Goal: Transaction & Acquisition: Purchase product/service

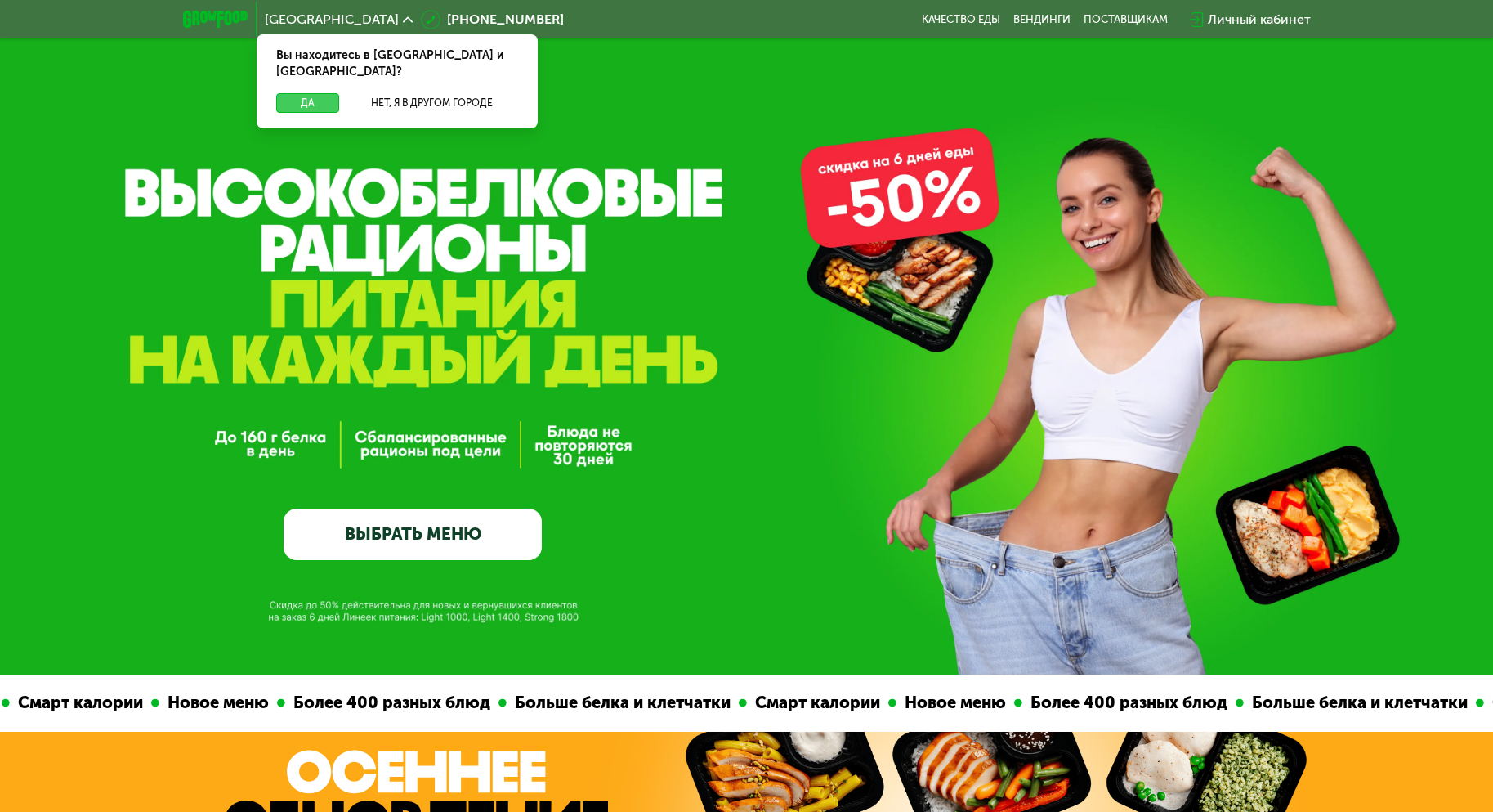
click at [311, 93] on button "Да" at bounding box center [307, 103] width 63 height 20
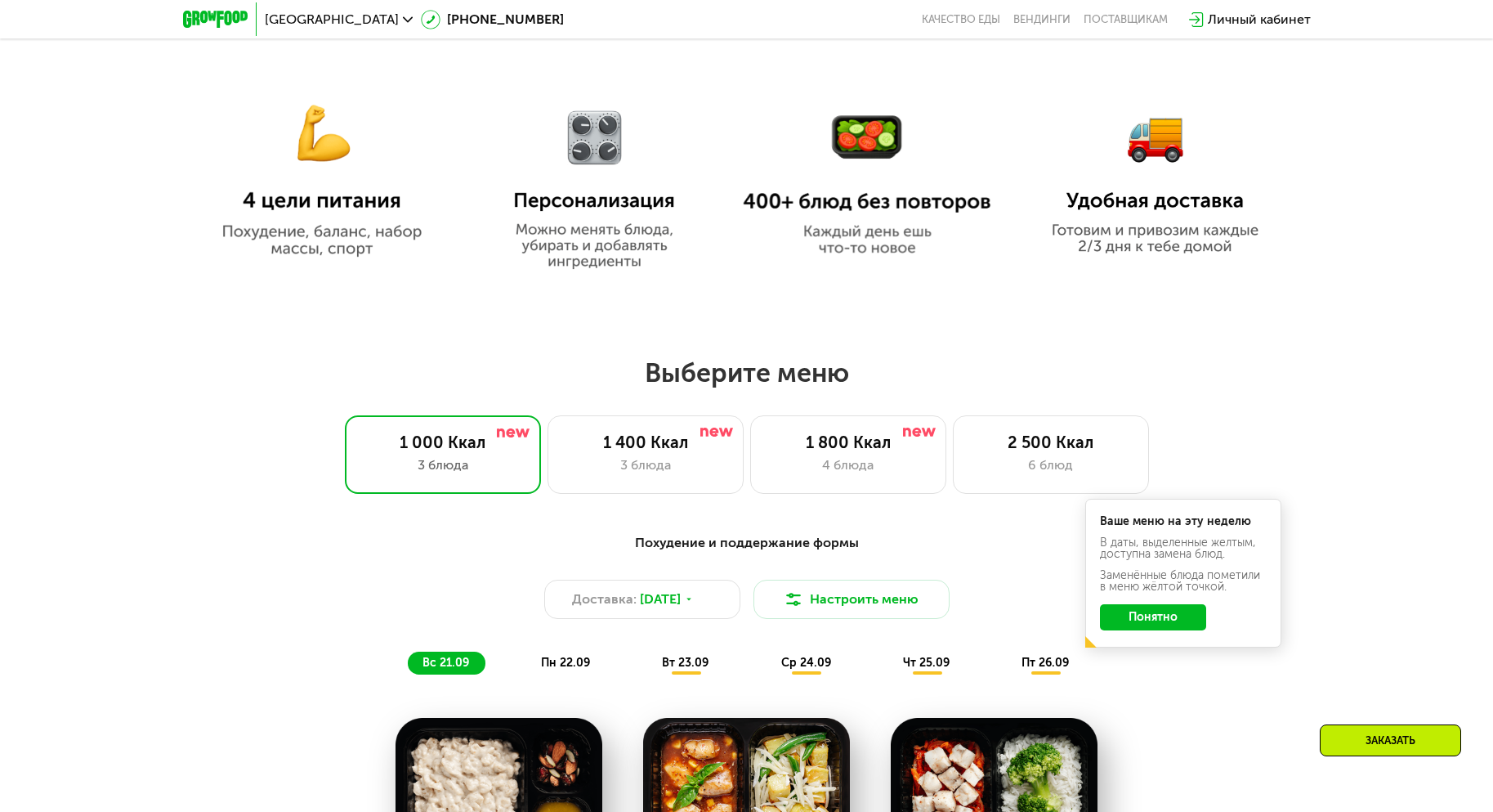
scroll to position [981, 0]
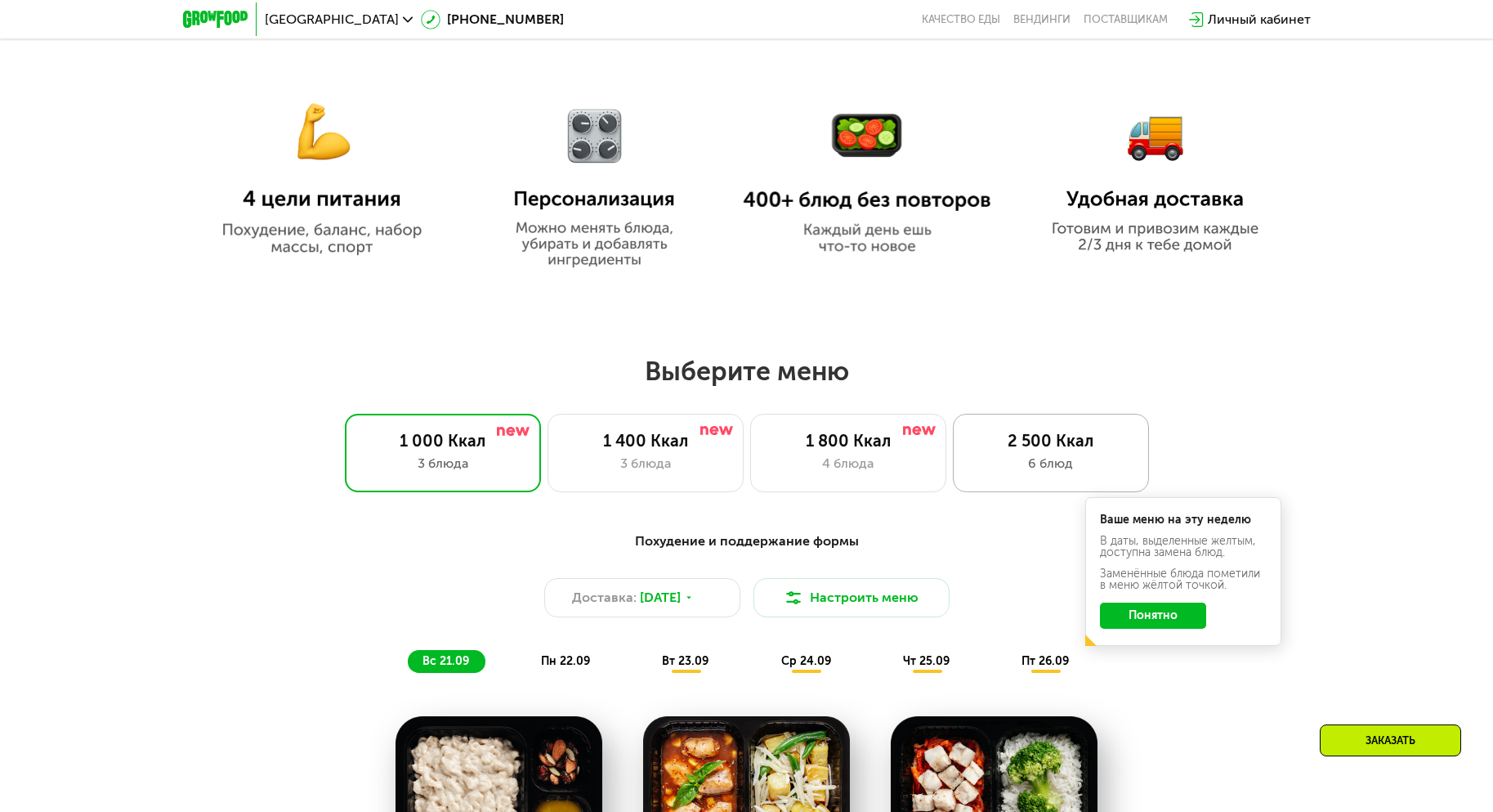
click at [1053, 464] on div "6 блюд" at bounding box center [1051, 463] width 162 height 20
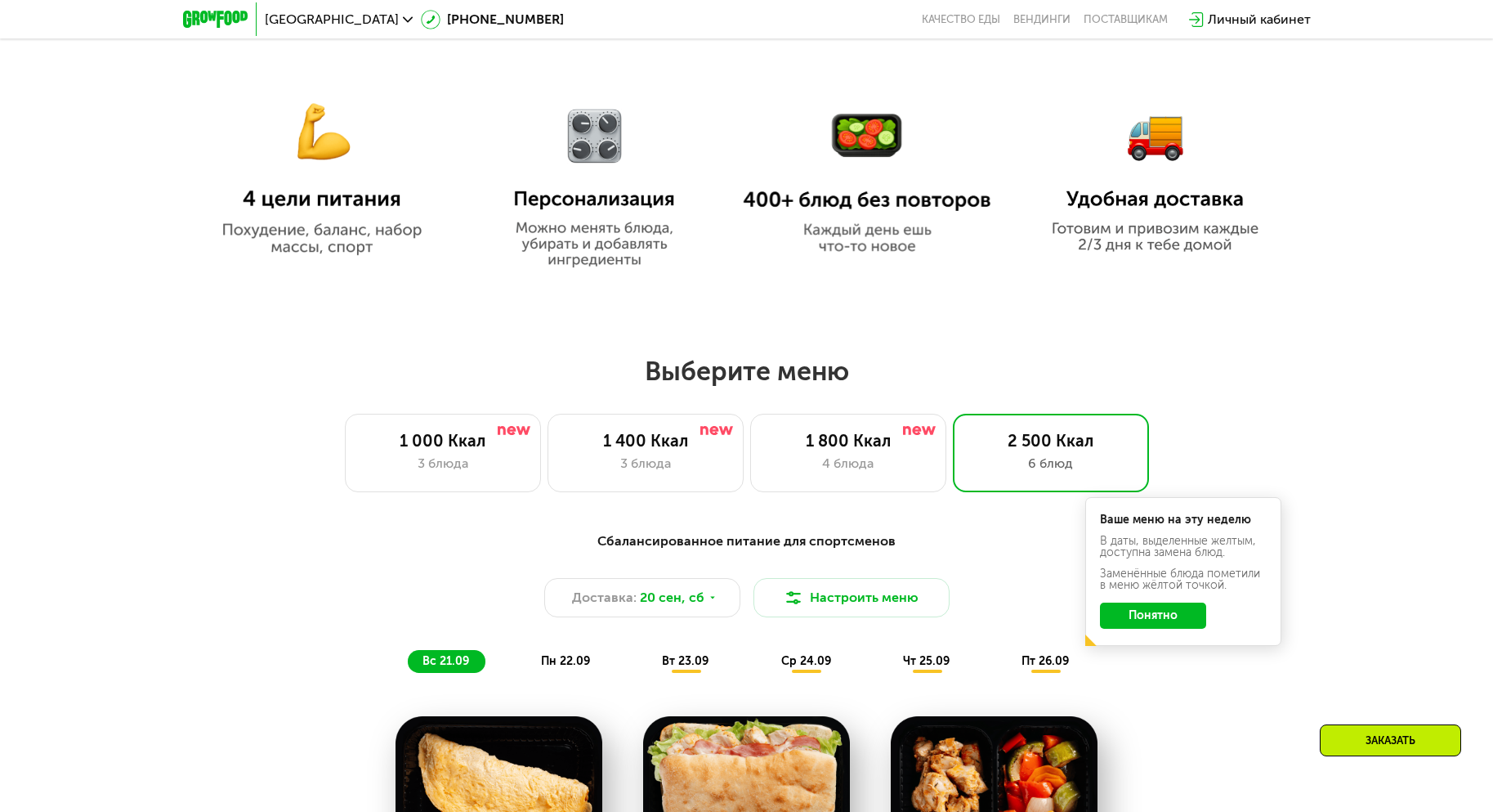
click at [372, 234] on img at bounding box center [322, 166] width 249 height 181
click at [603, 148] on img at bounding box center [594, 174] width 194 height 184
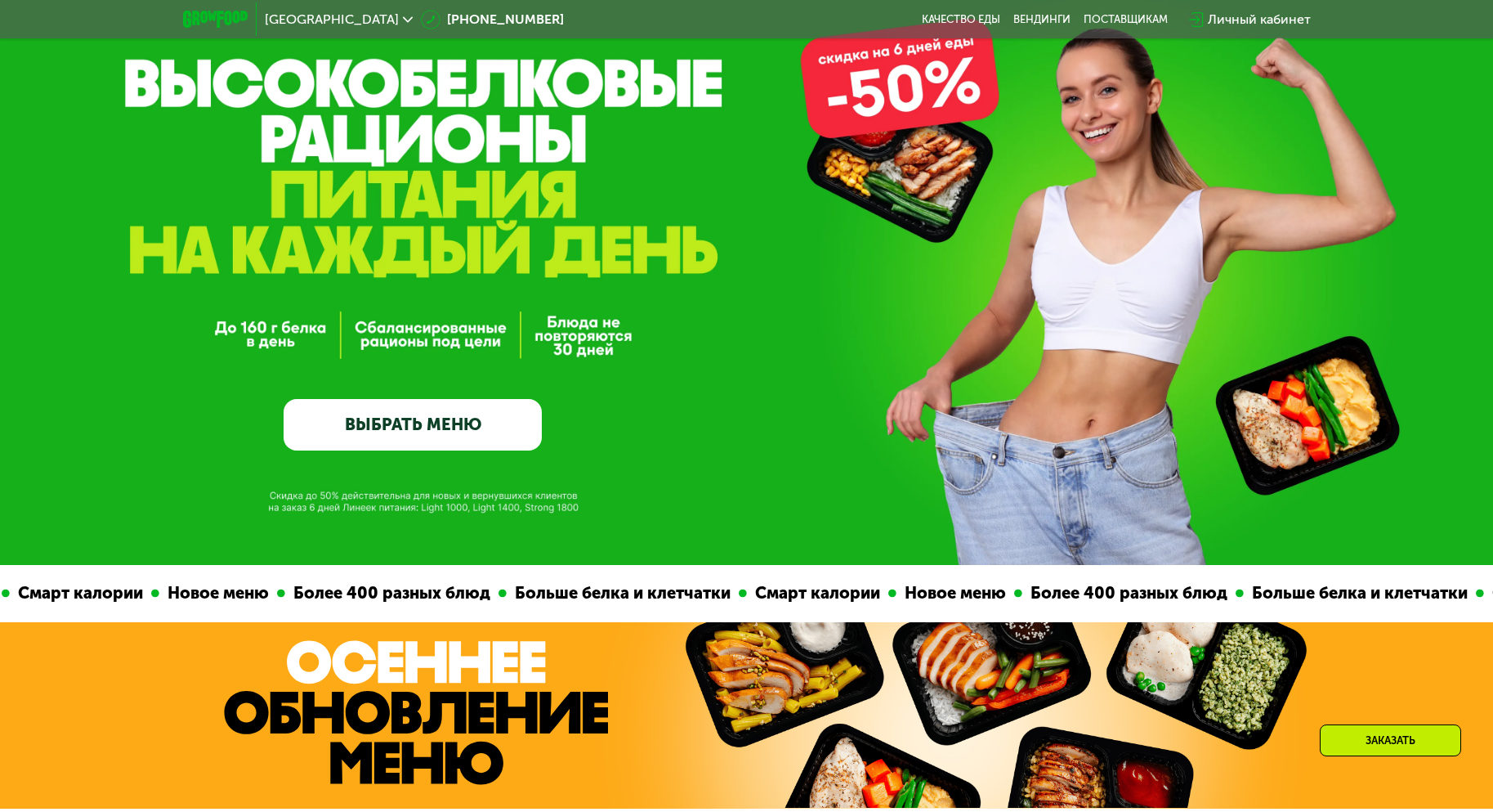
scroll to position [0, 0]
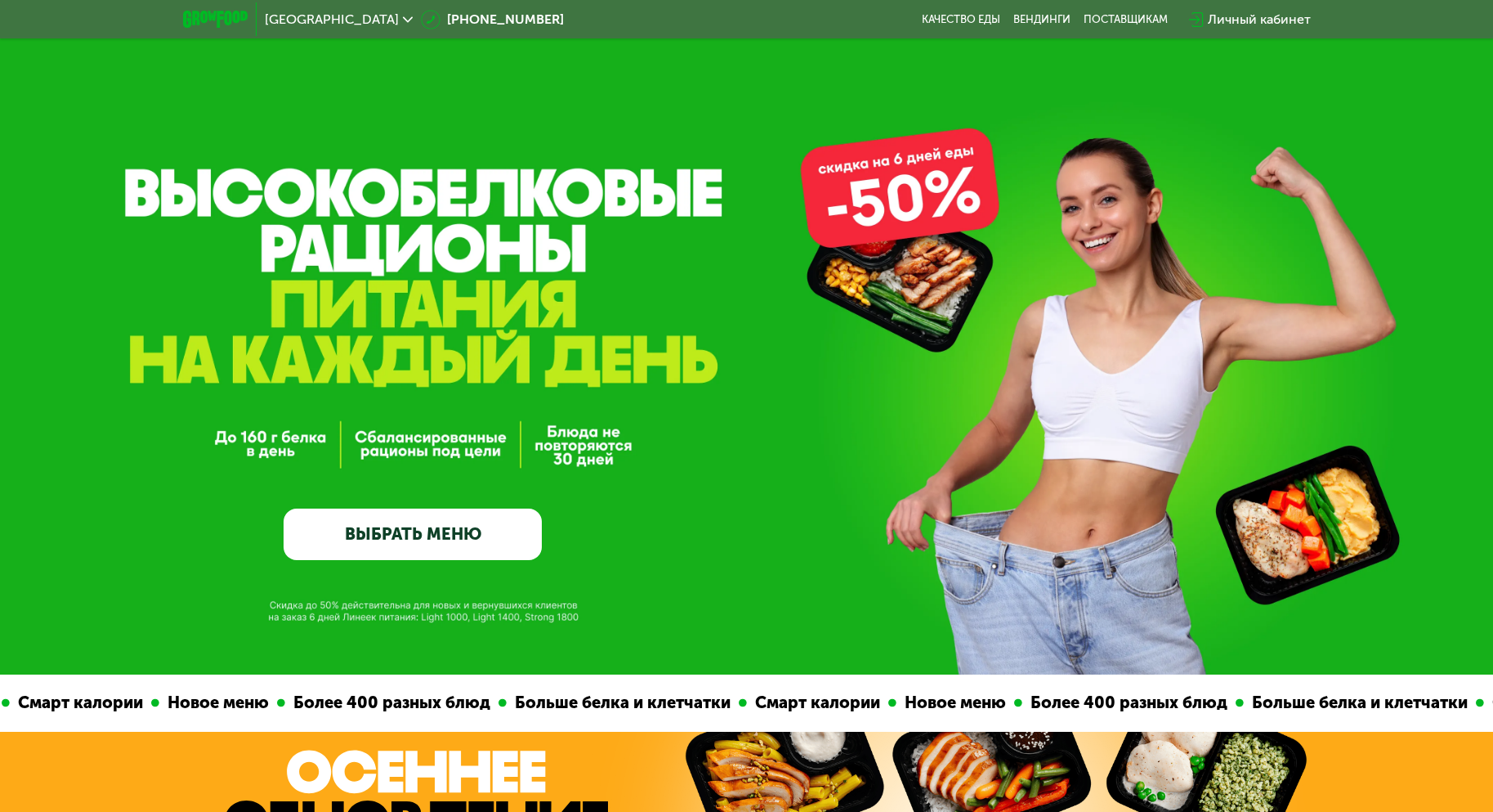
click at [495, 534] on link "ВЫБРАТЬ МЕНЮ" at bounding box center [413, 534] width 258 height 52
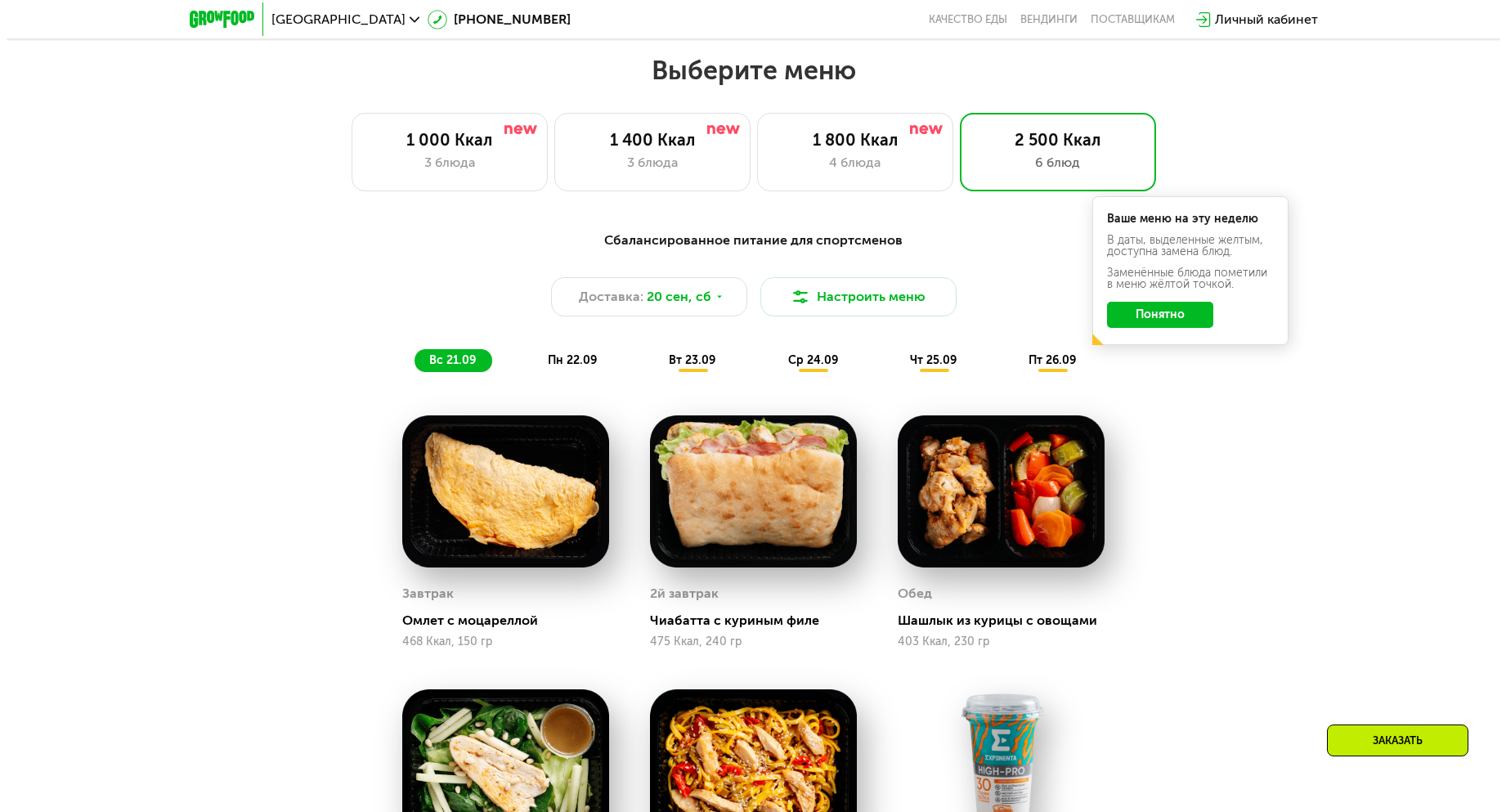
scroll to position [1302, 0]
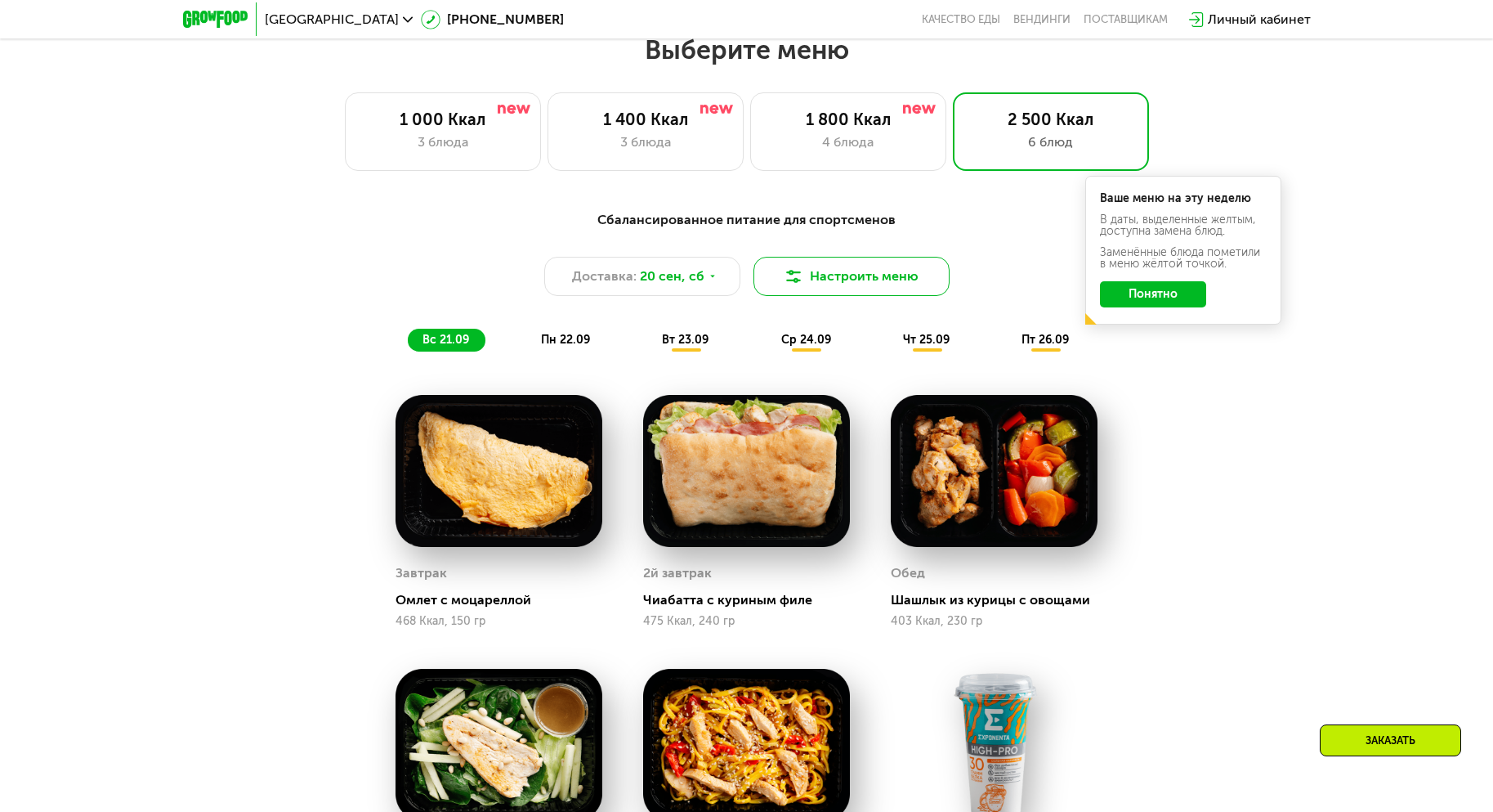
click at [832, 287] on button "Настроить меню" at bounding box center [852, 276] width 196 height 40
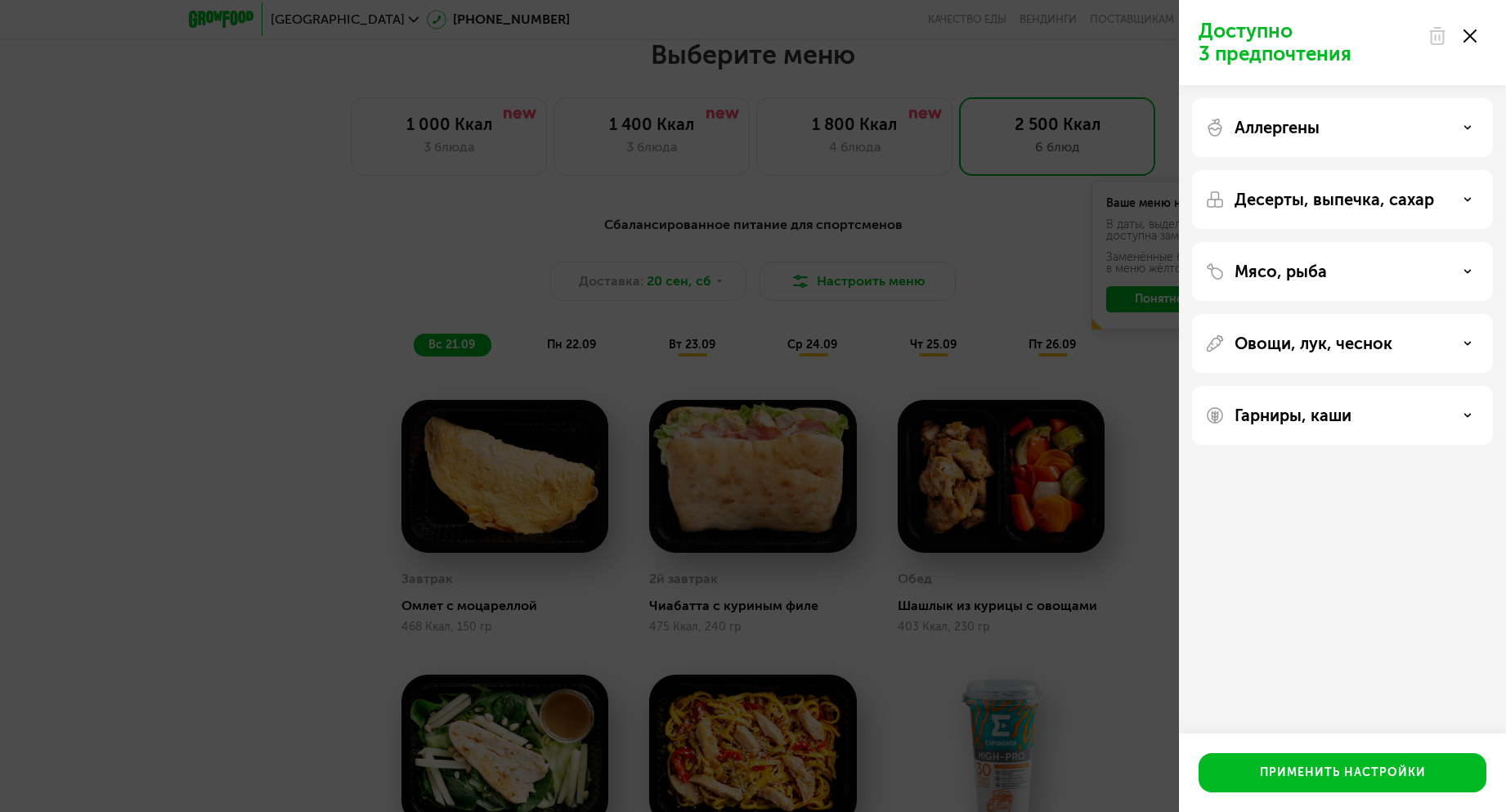
click at [1472, 206] on div "Десерты, выпечка, сахар" at bounding box center [1343, 199] width 275 height 20
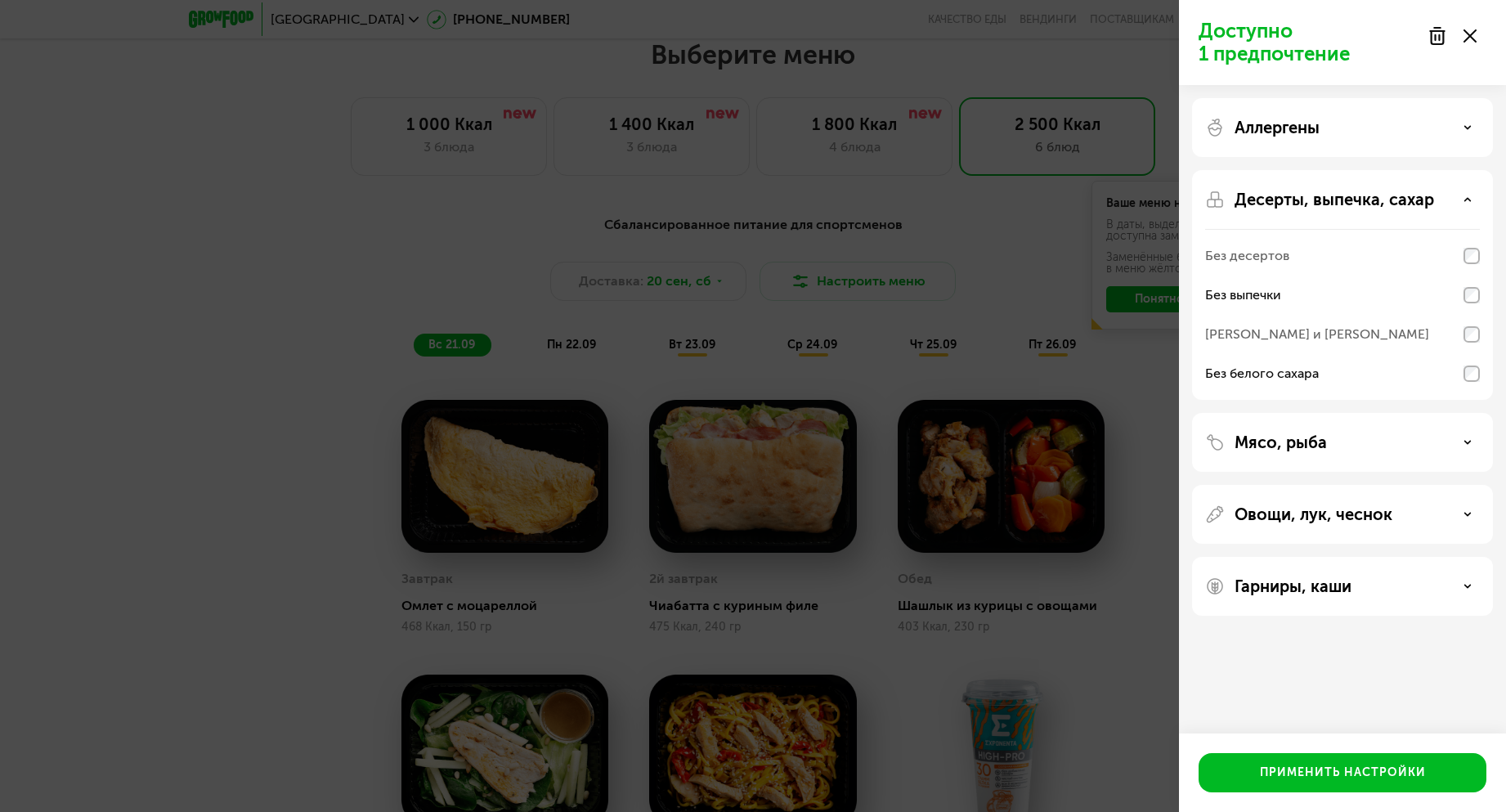
click at [1463, 443] on div "Мясо, рыба" at bounding box center [1343, 442] width 275 height 20
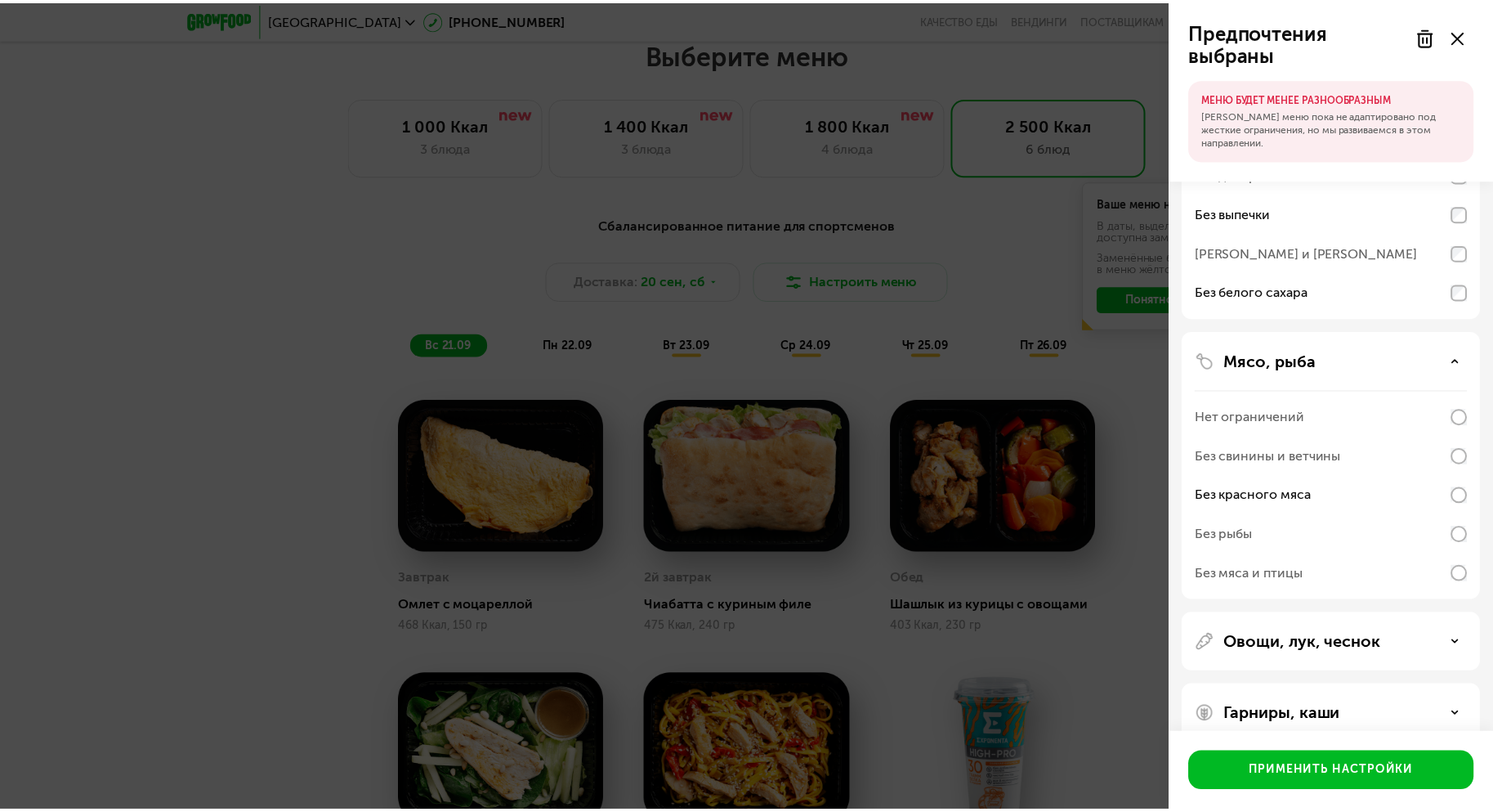
scroll to position [108, 0]
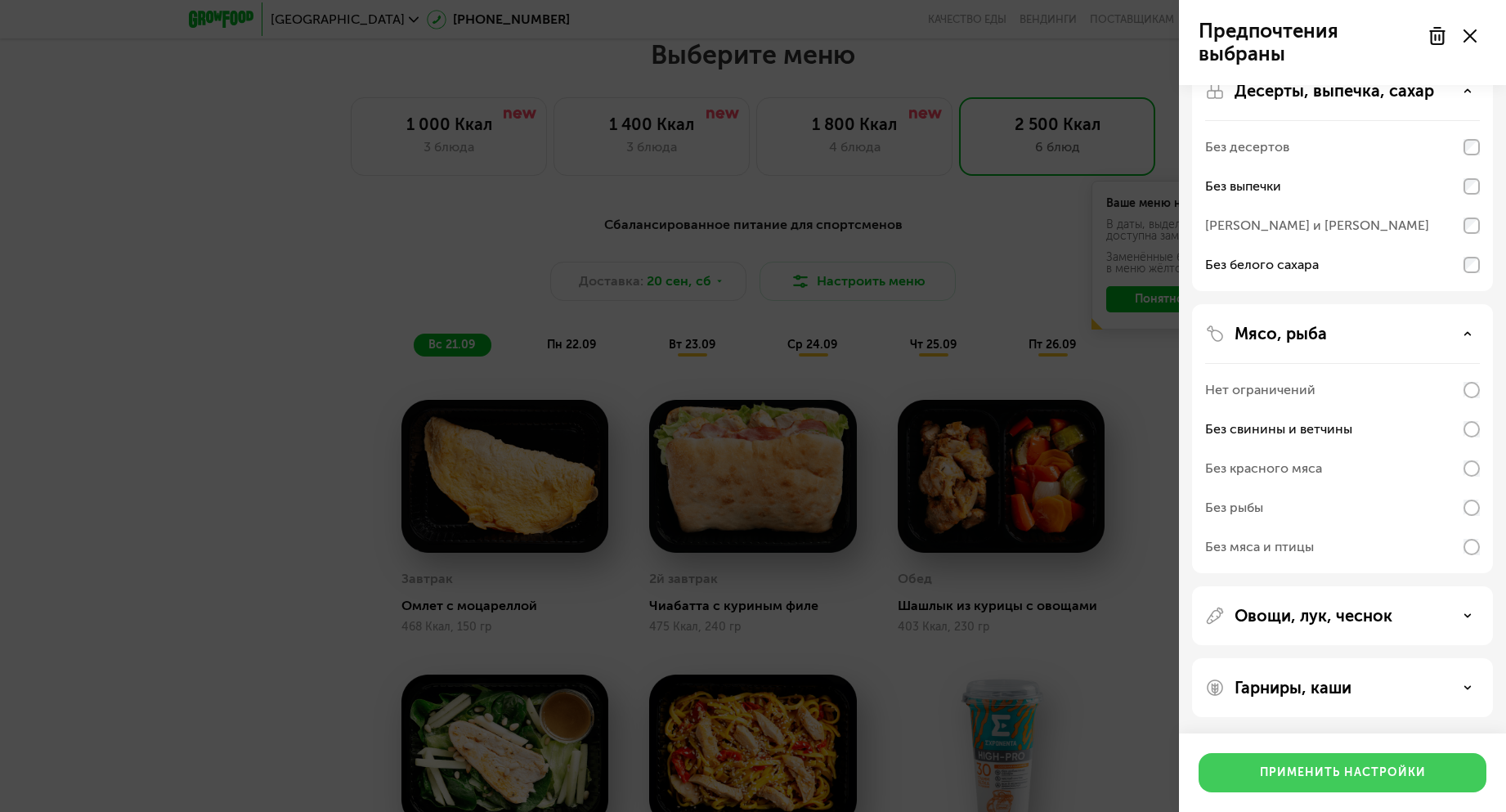
click at [1359, 777] on div "Применить настройки" at bounding box center [1343, 771] width 166 height 16
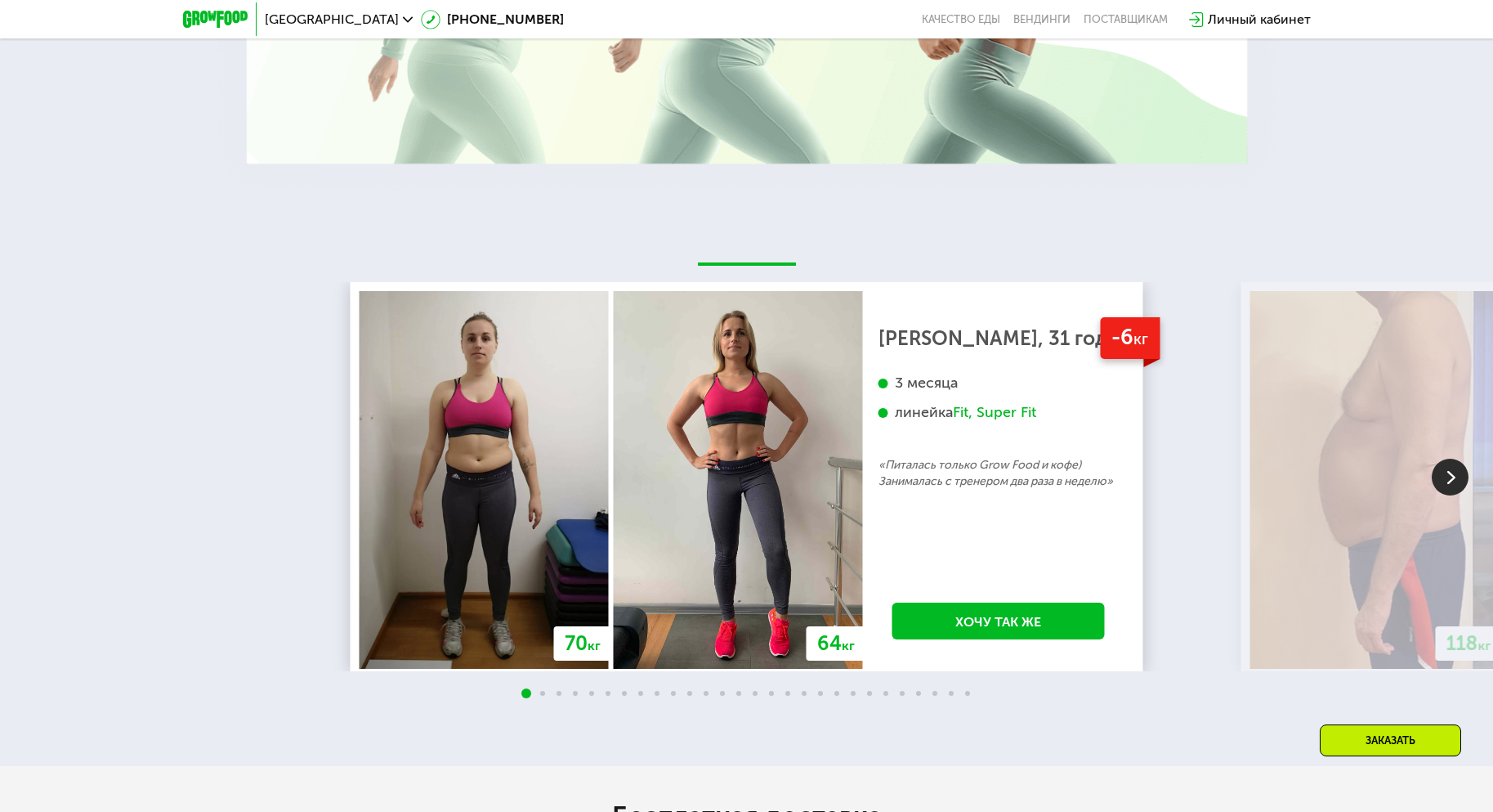
scroll to position [3678, 0]
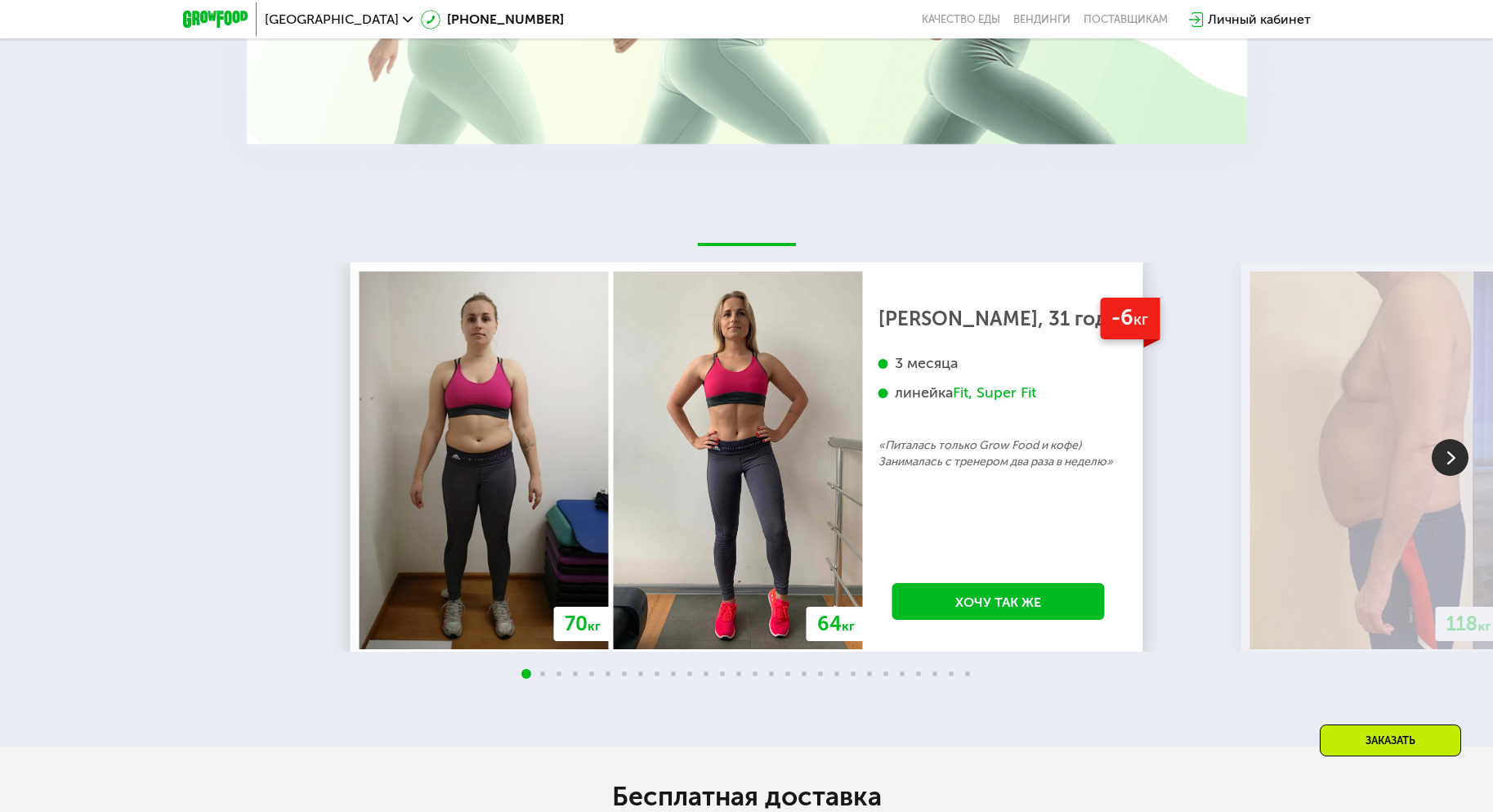
click at [1449, 471] on img at bounding box center [1450, 457] width 37 height 37
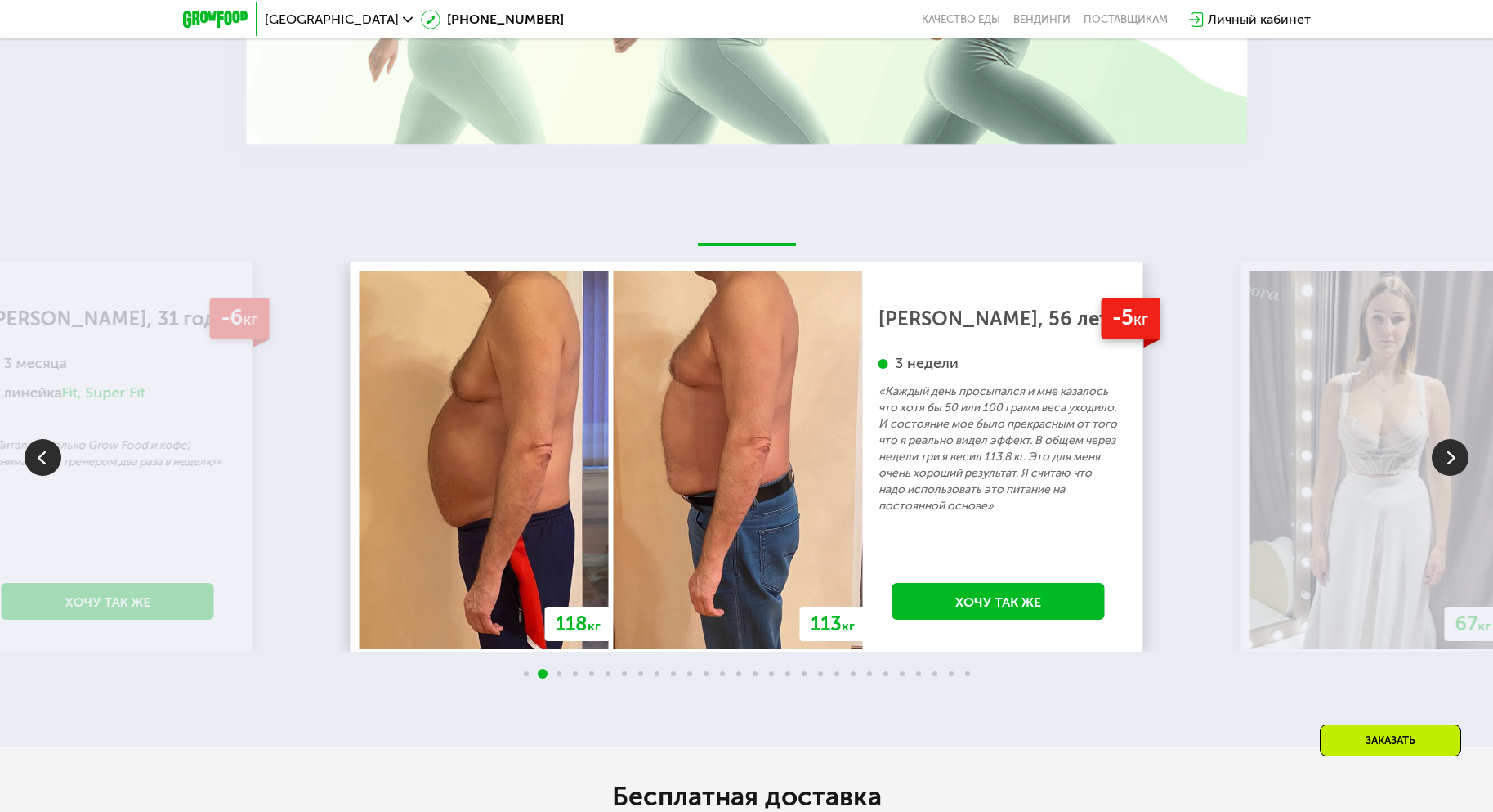
click at [1449, 471] on img at bounding box center [1450, 457] width 37 height 37
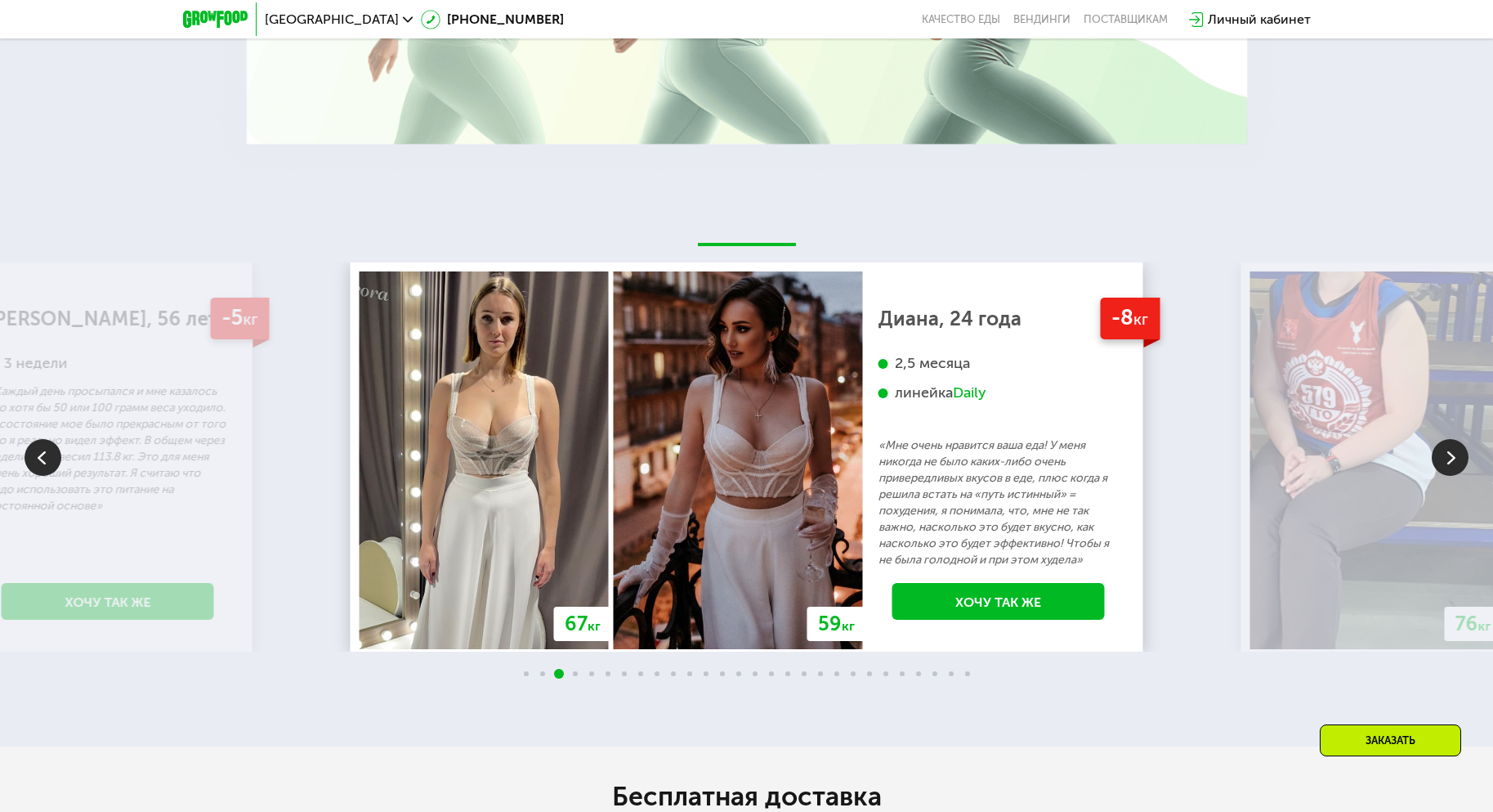
click at [1453, 471] on img at bounding box center [1450, 457] width 37 height 37
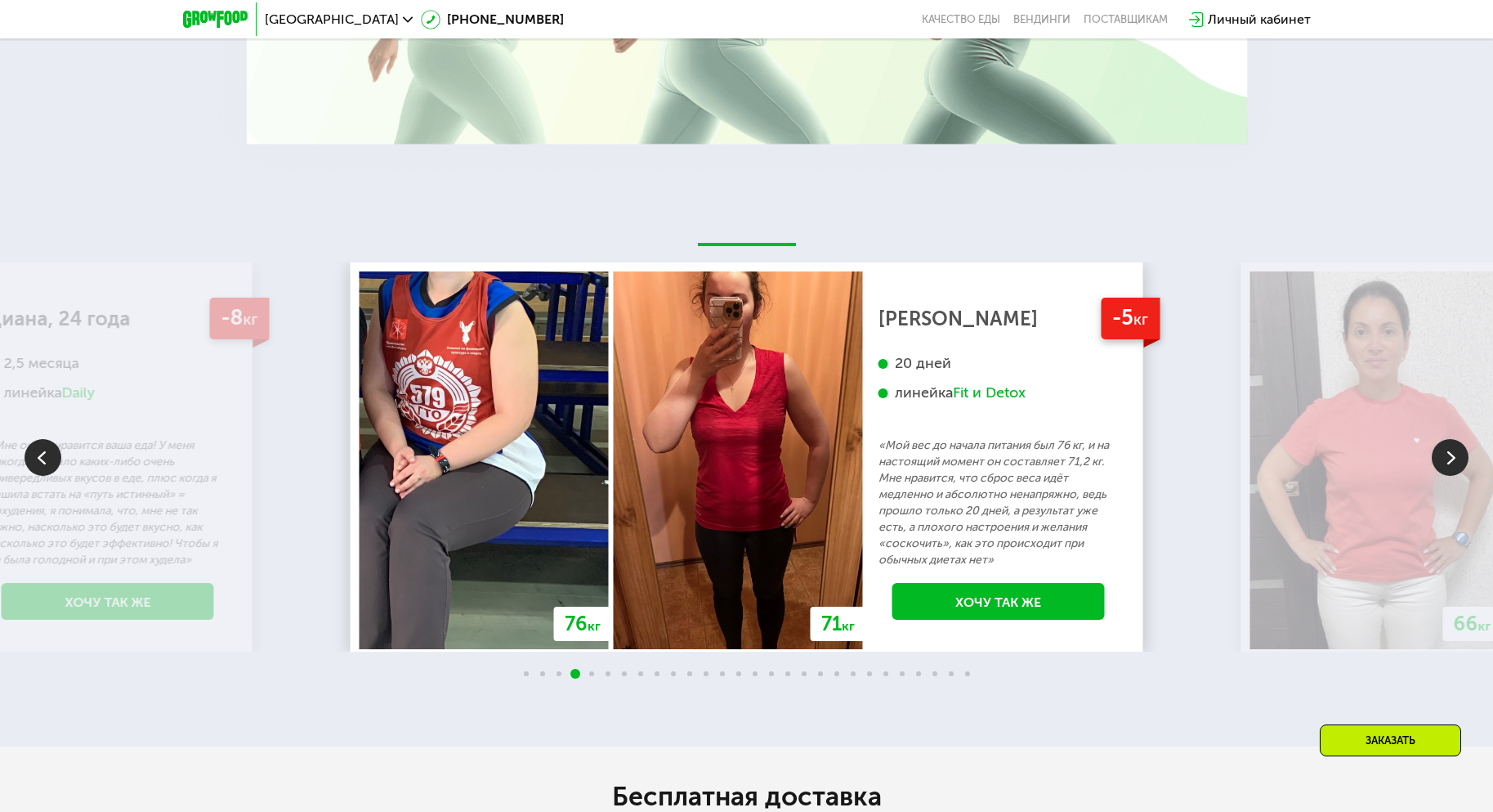
click at [1453, 471] on img at bounding box center [1450, 457] width 37 height 37
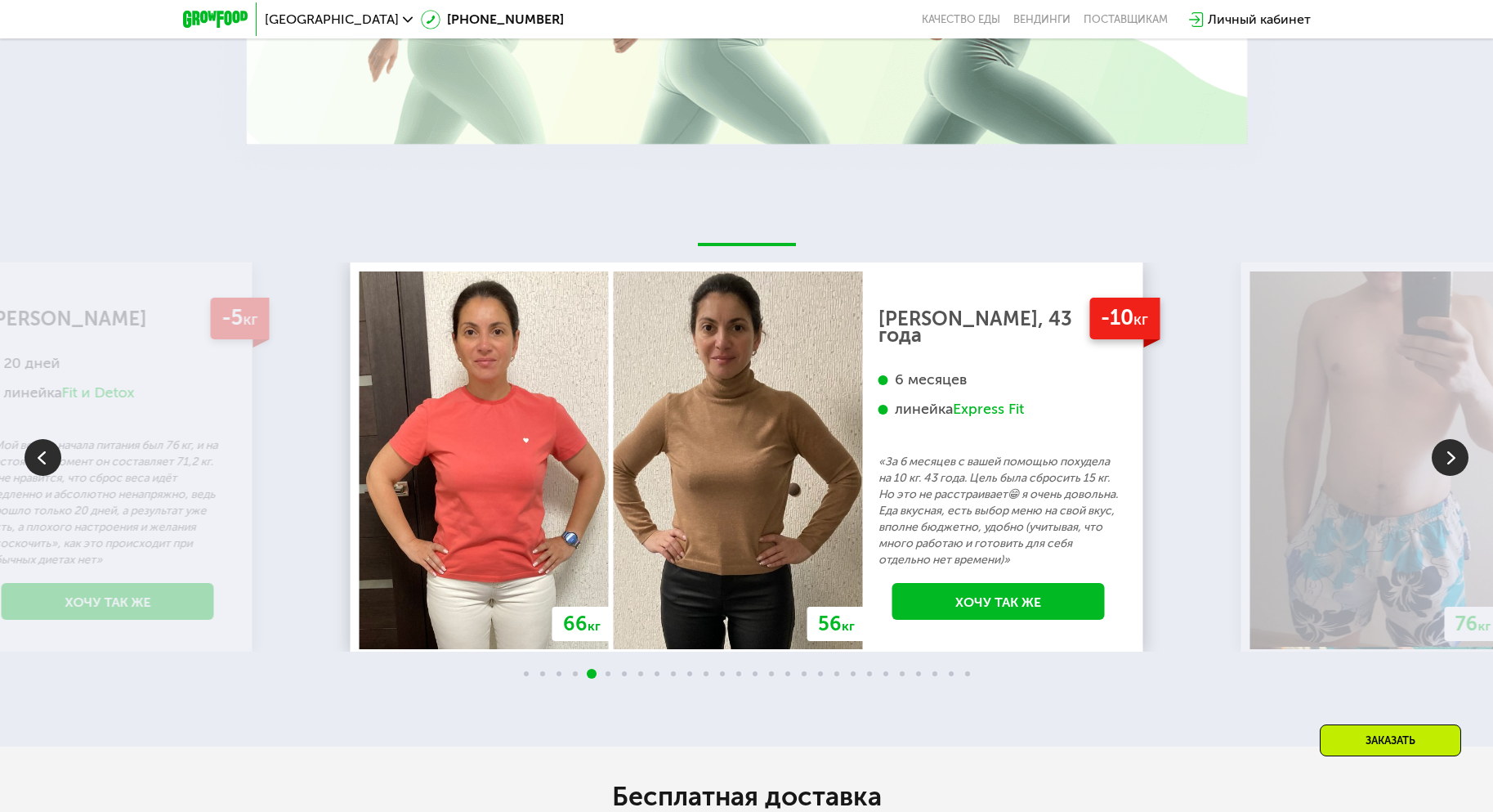
click at [1453, 470] on img at bounding box center [1450, 457] width 37 height 37
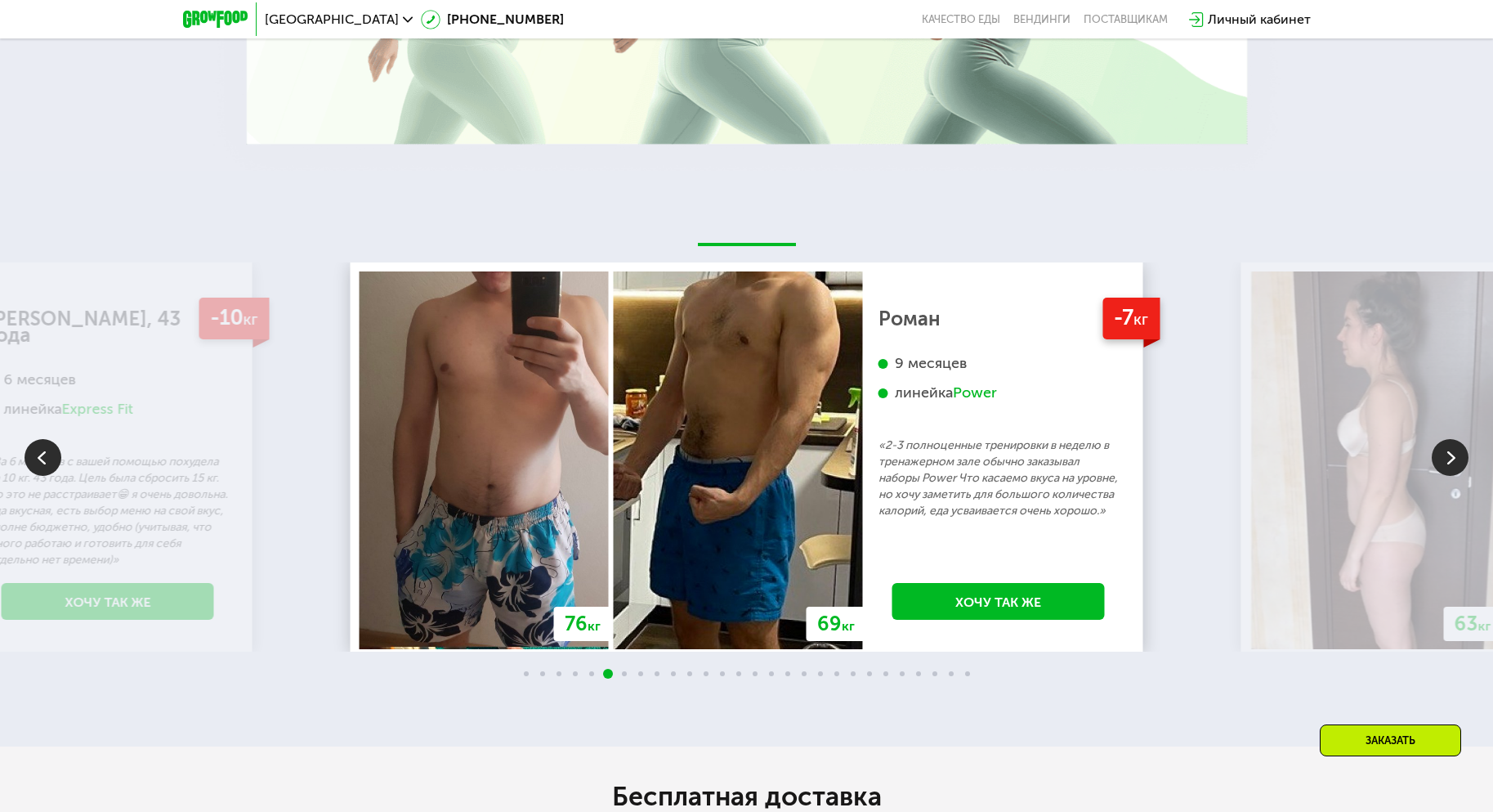
click at [1453, 470] on img at bounding box center [1450, 457] width 37 height 37
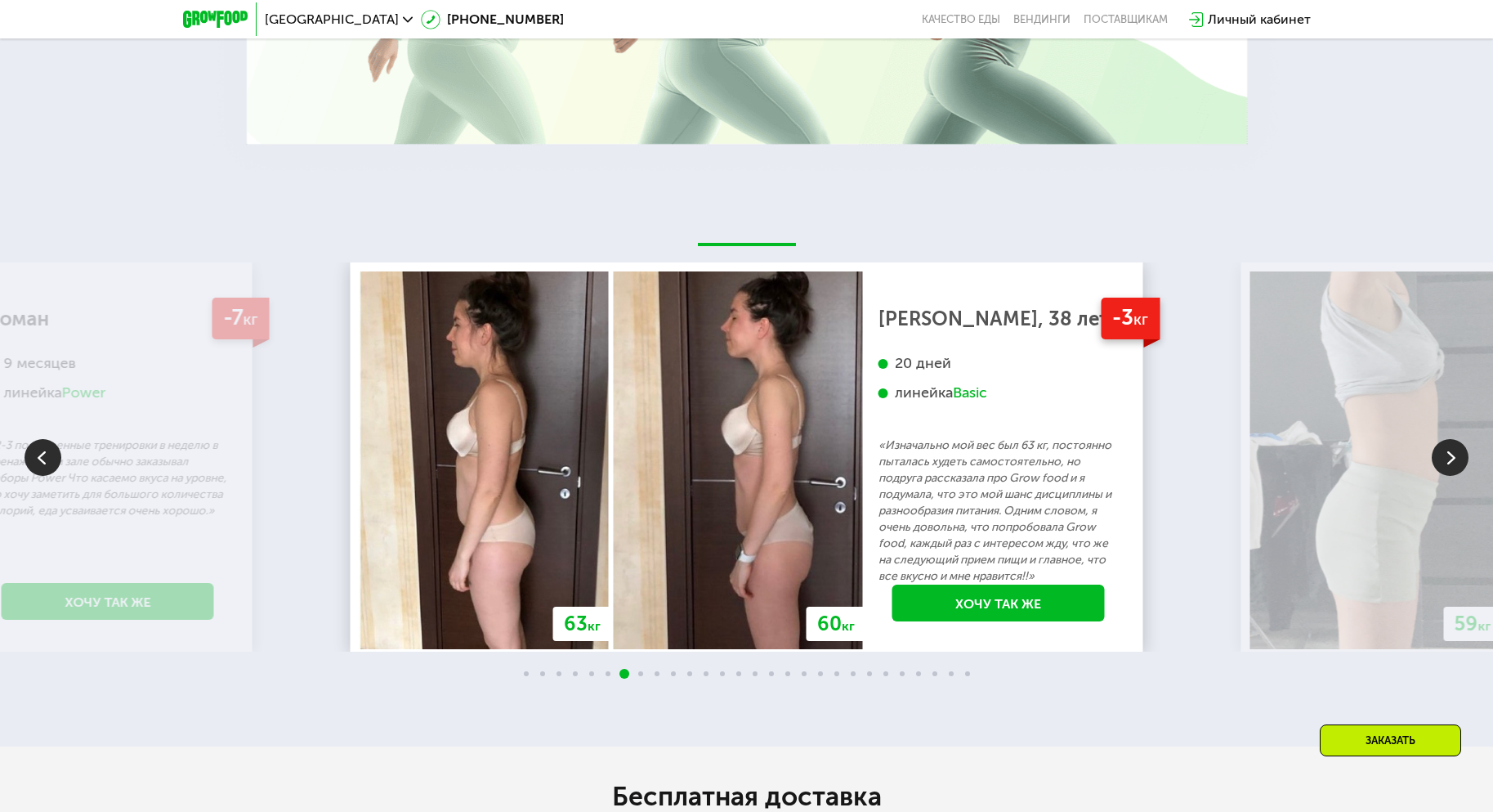
click at [1453, 470] on img at bounding box center [1450, 457] width 37 height 37
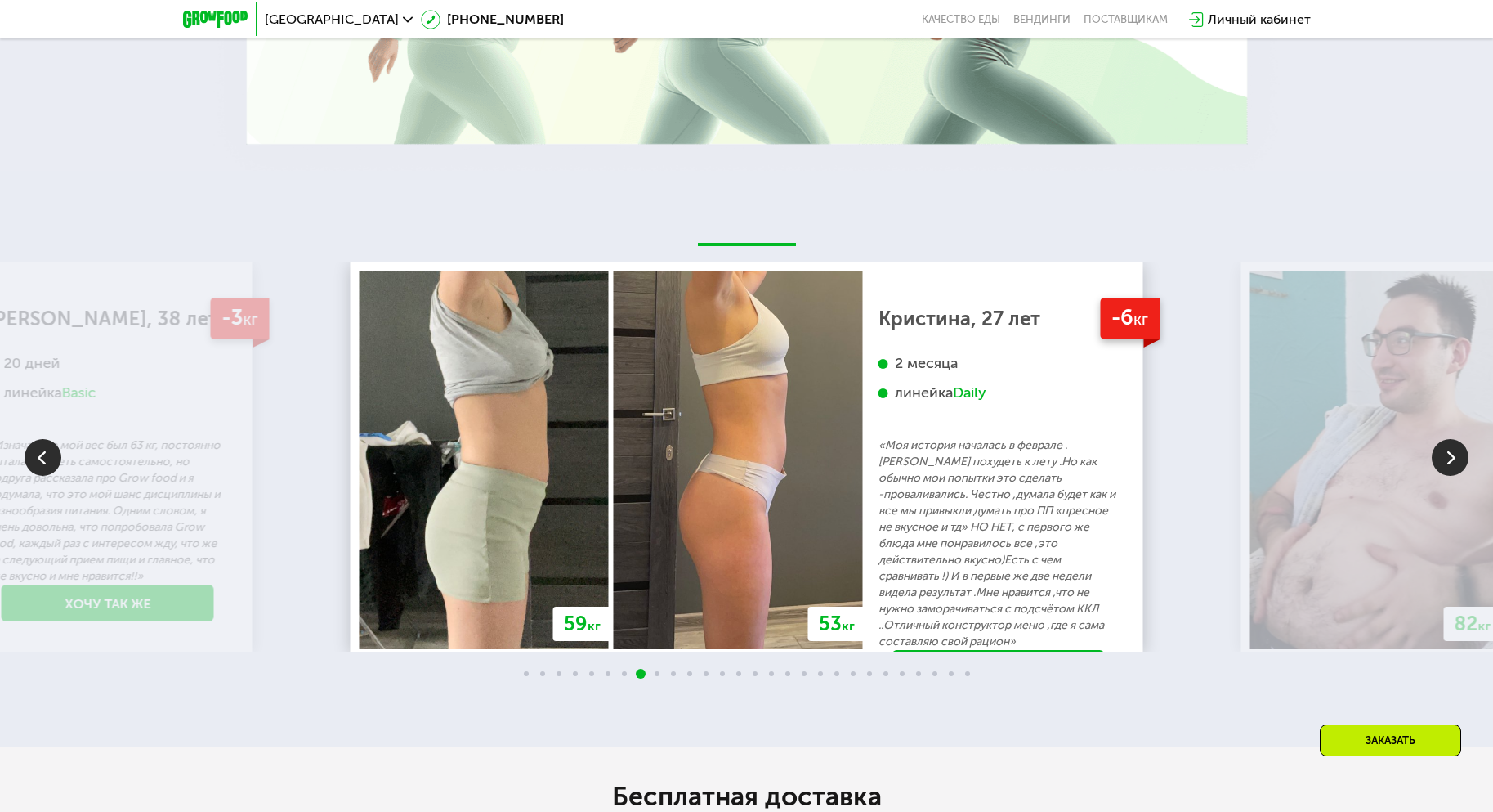
click at [1450, 460] on img at bounding box center [1450, 457] width 37 height 37
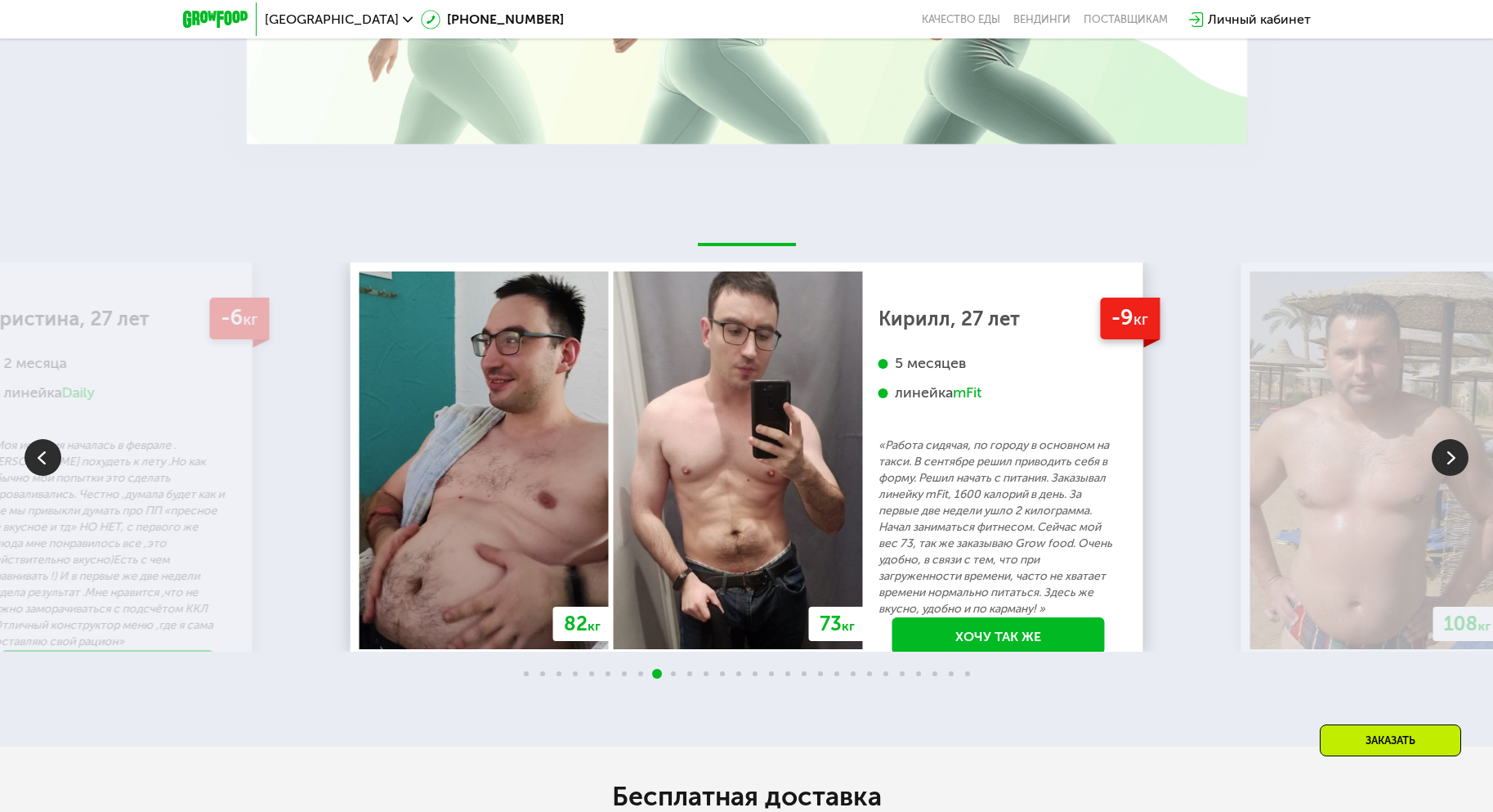
click at [1450, 460] on img at bounding box center [1450, 457] width 37 height 37
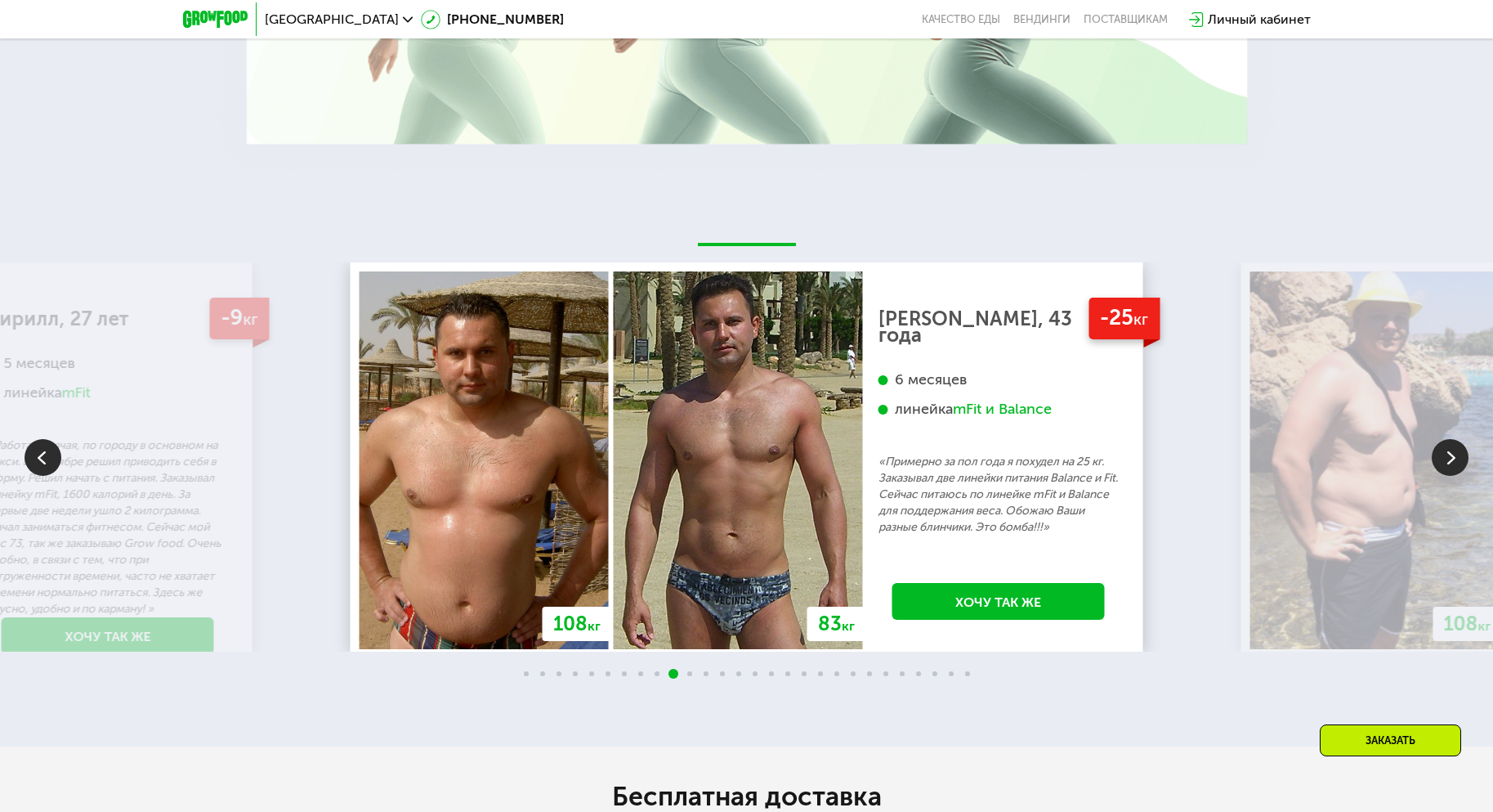
click at [1450, 460] on img at bounding box center [1450, 457] width 37 height 37
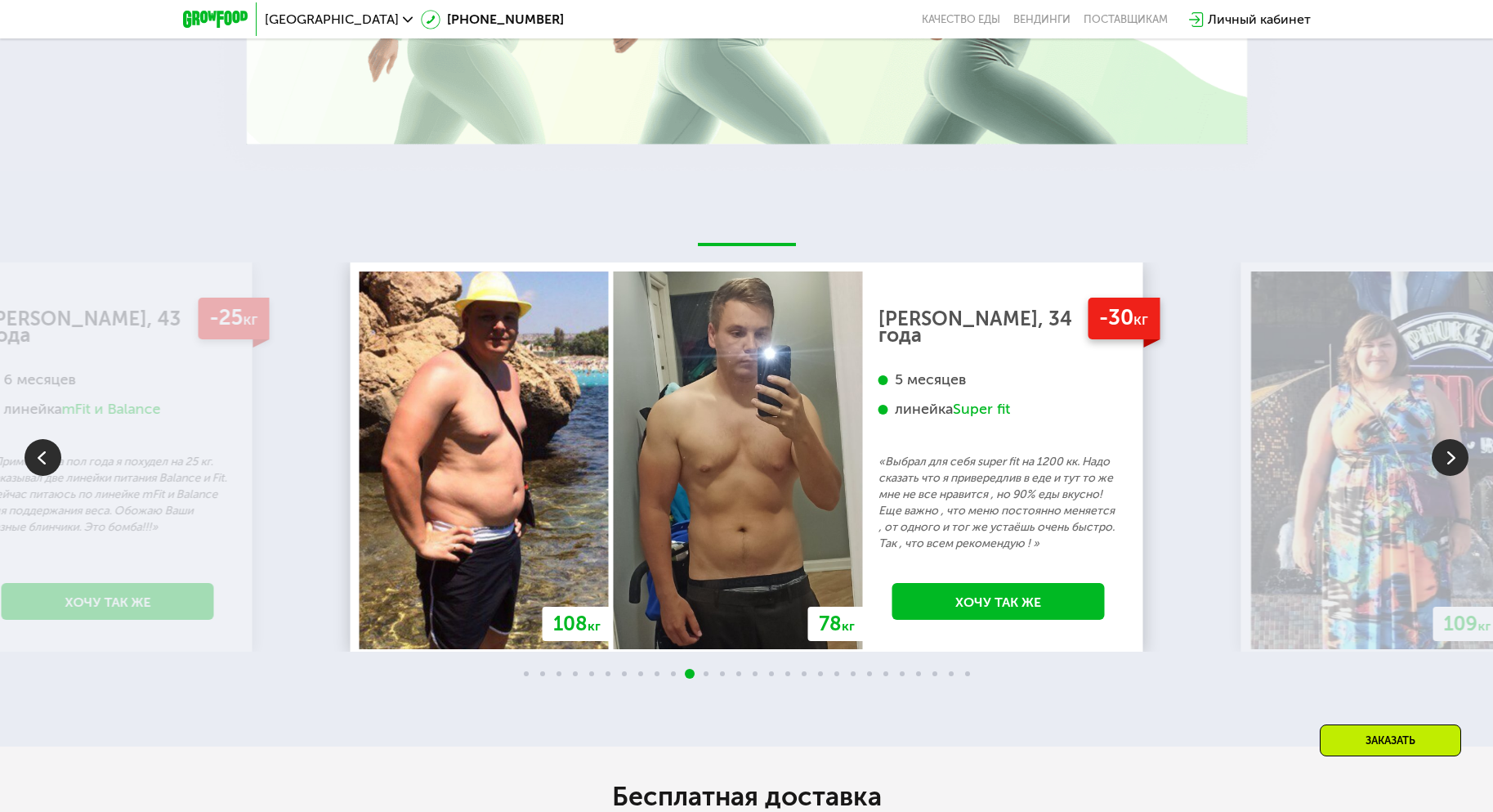
click at [1450, 459] on img at bounding box center [1450, 457] width 37 height 37
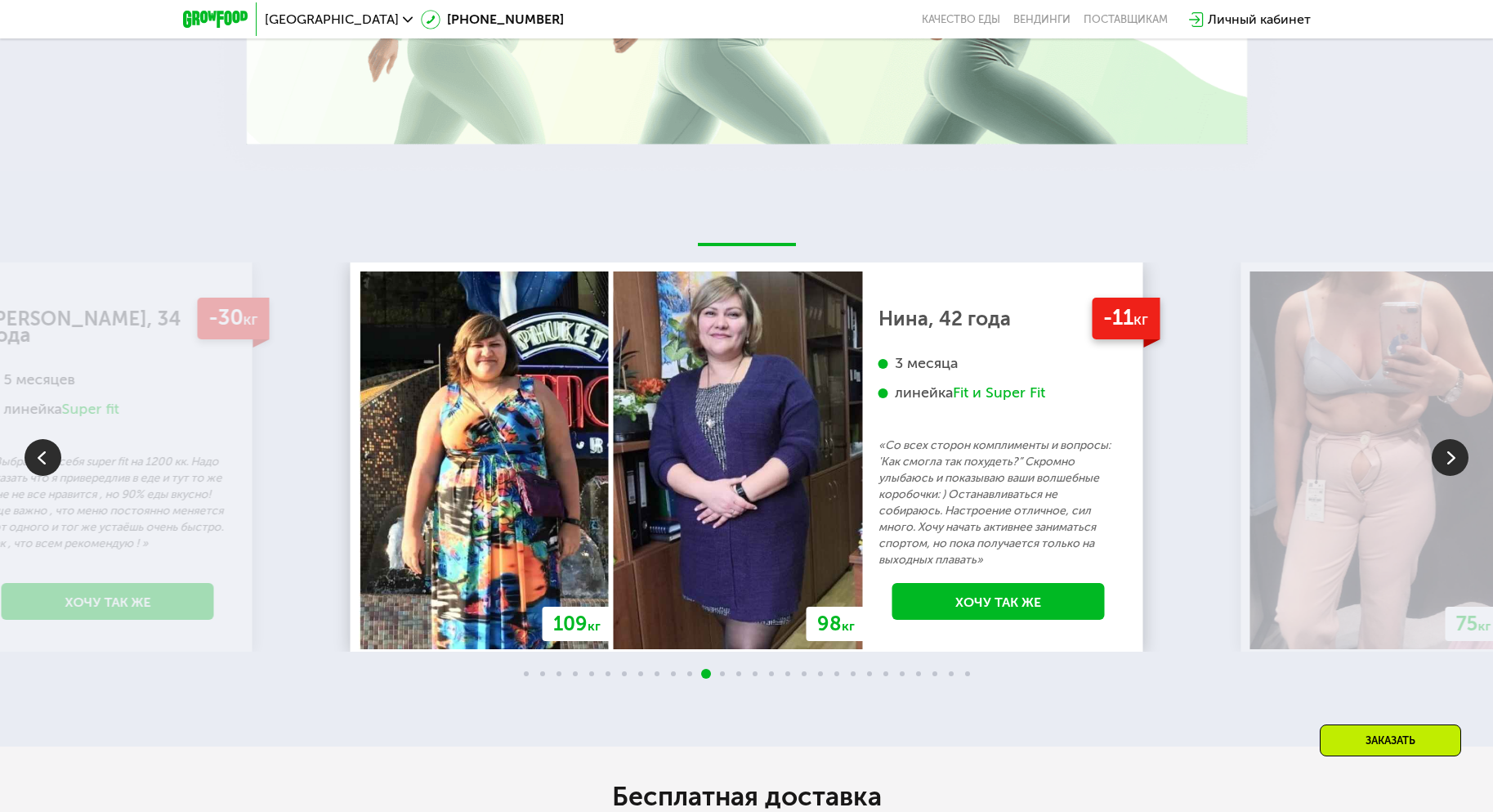
click at [1450, 459] on img at bounding box center [1450, 457] width 37 height 37
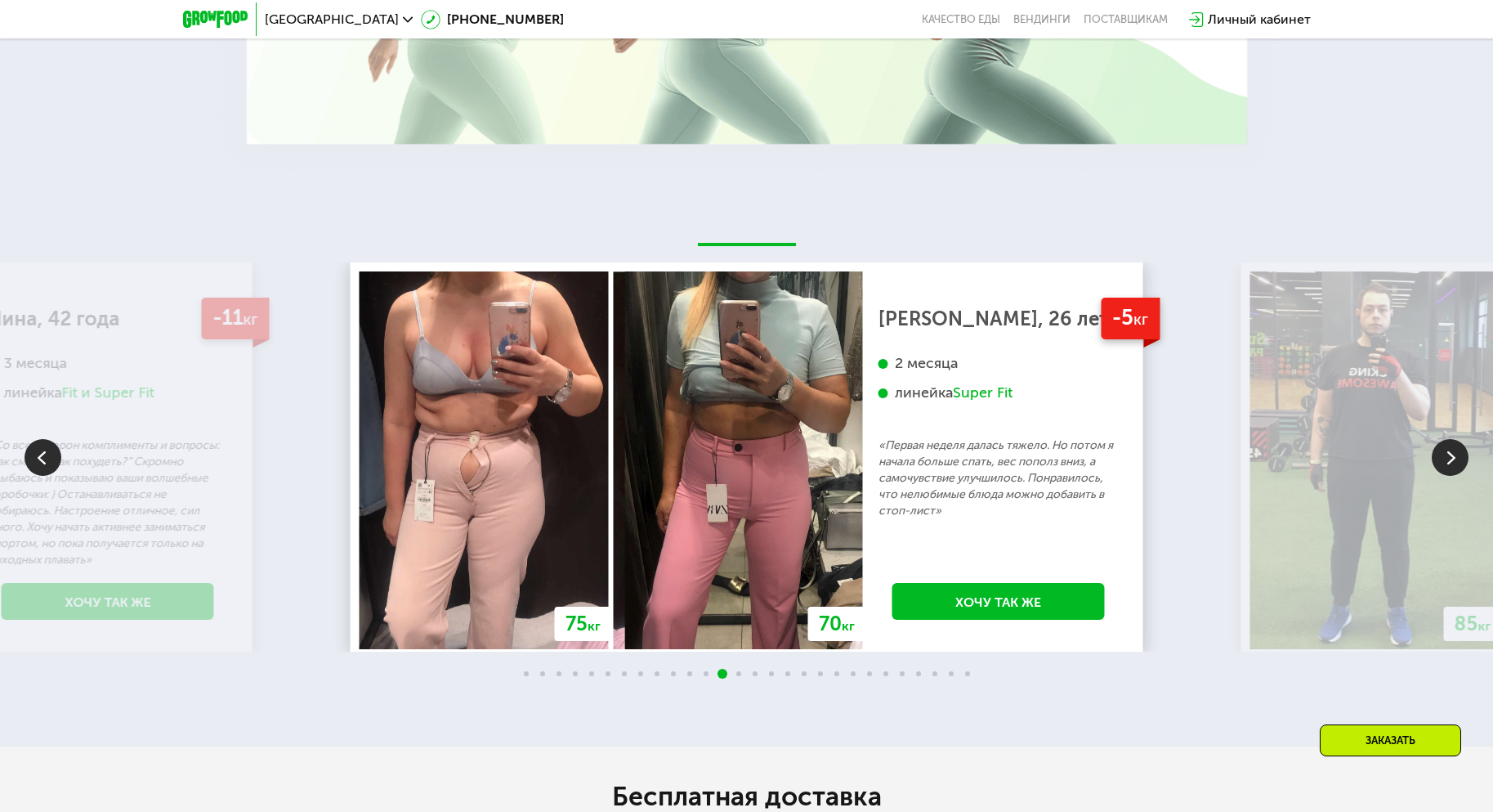
click at [1450, 459] on img at bounding box center [1450, 457] width 37 height 37
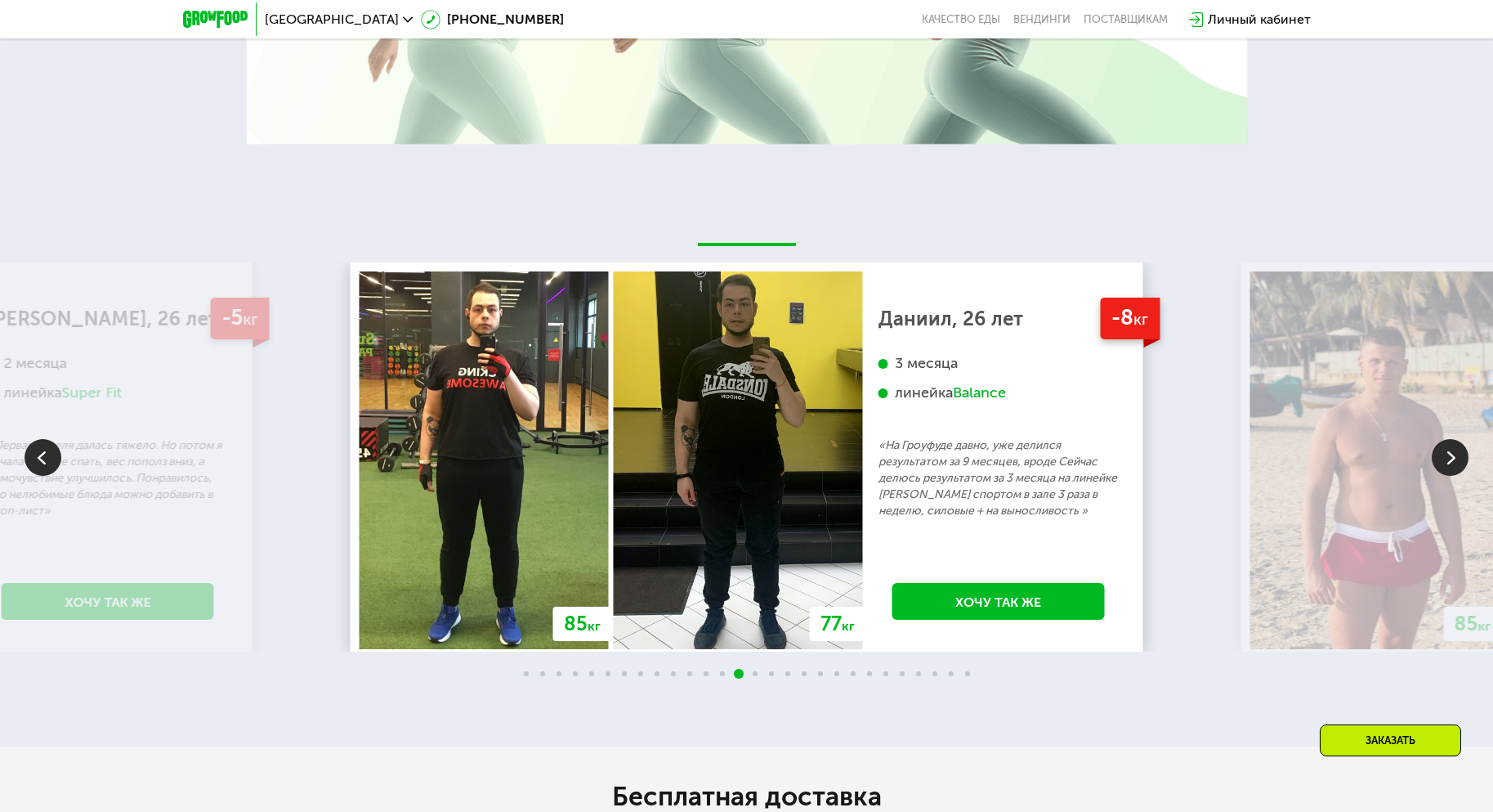
click at [1450, 459] on img at bounding box center [1450, 457] width 37 height 37
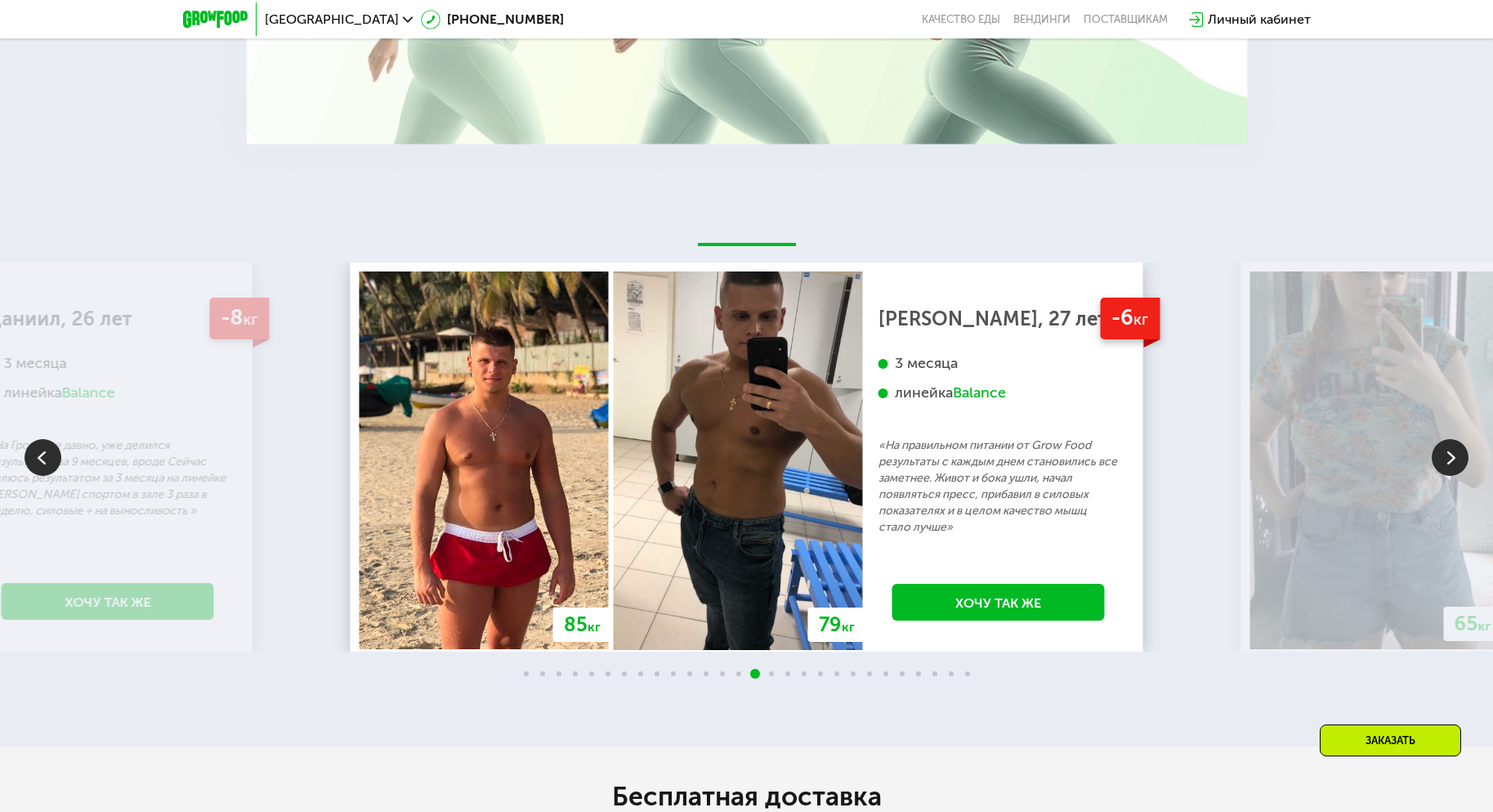
click at [1450, 459] on img at bounding box center [1450, 457] width 37 height 37
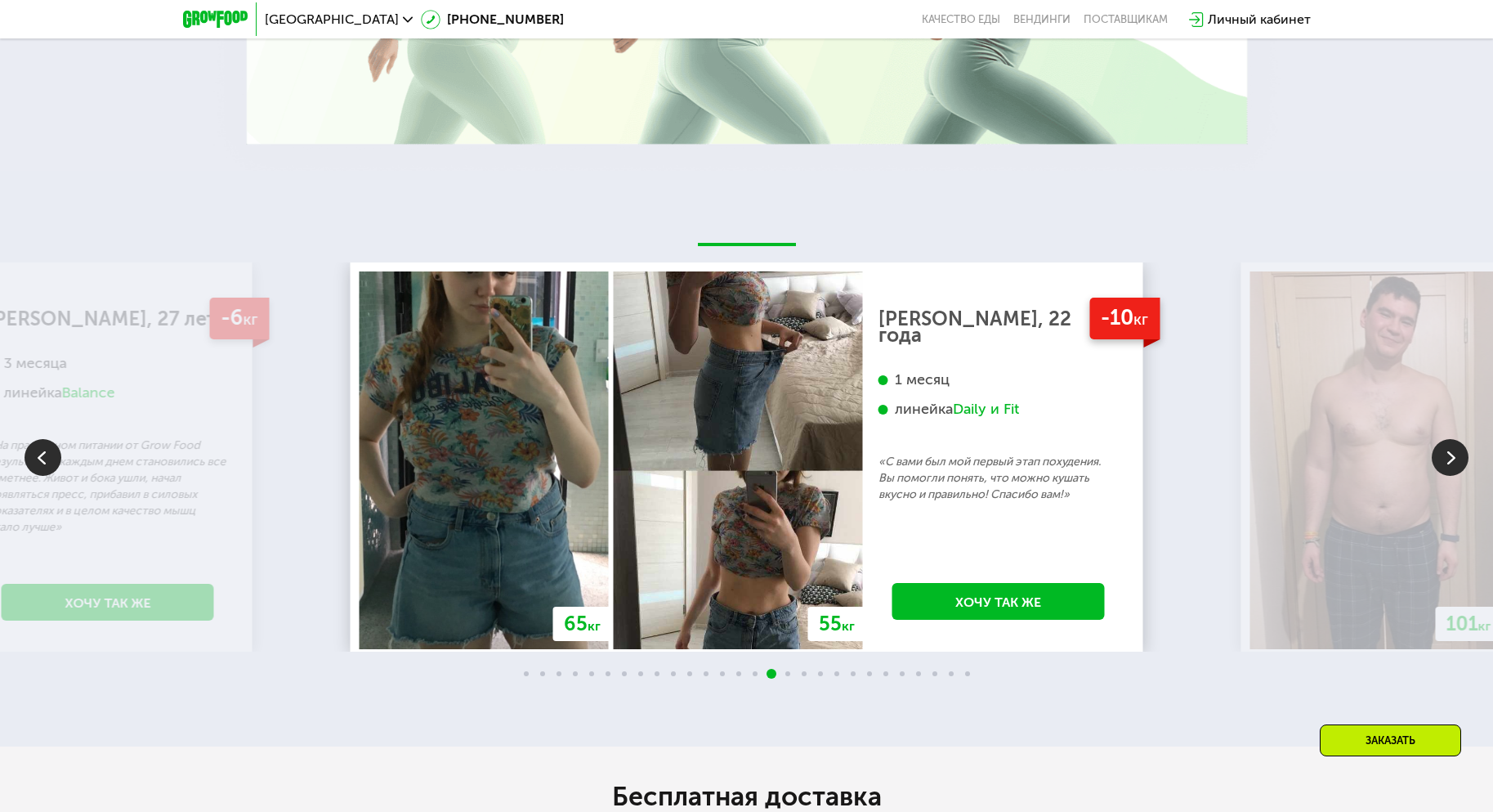
click at [1450, 459] on img at bounding box center [1450, 457] width 37 height 37
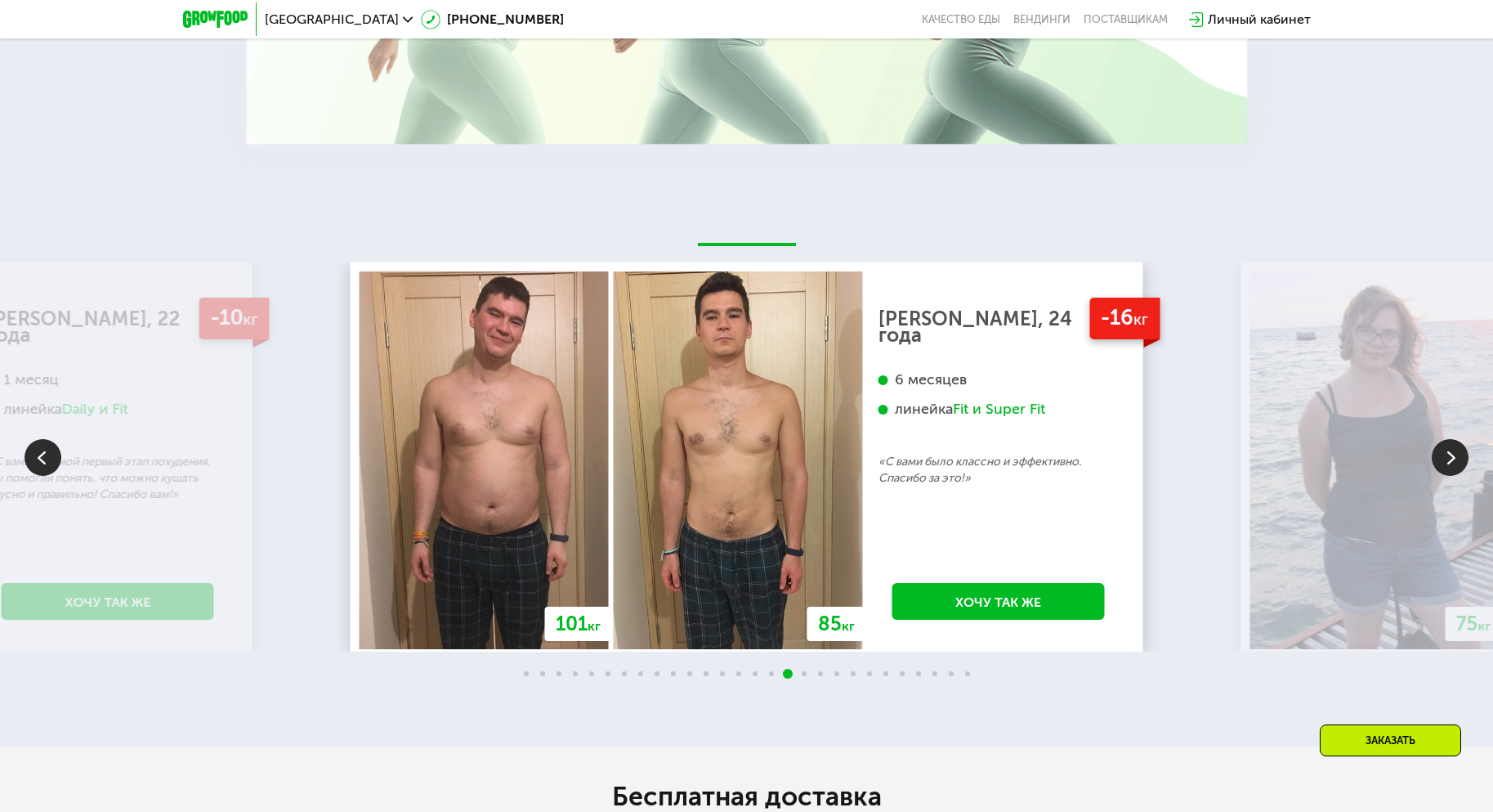
click at [1450, 459] on img at bounding box center [1450, 457] width 37 height 37
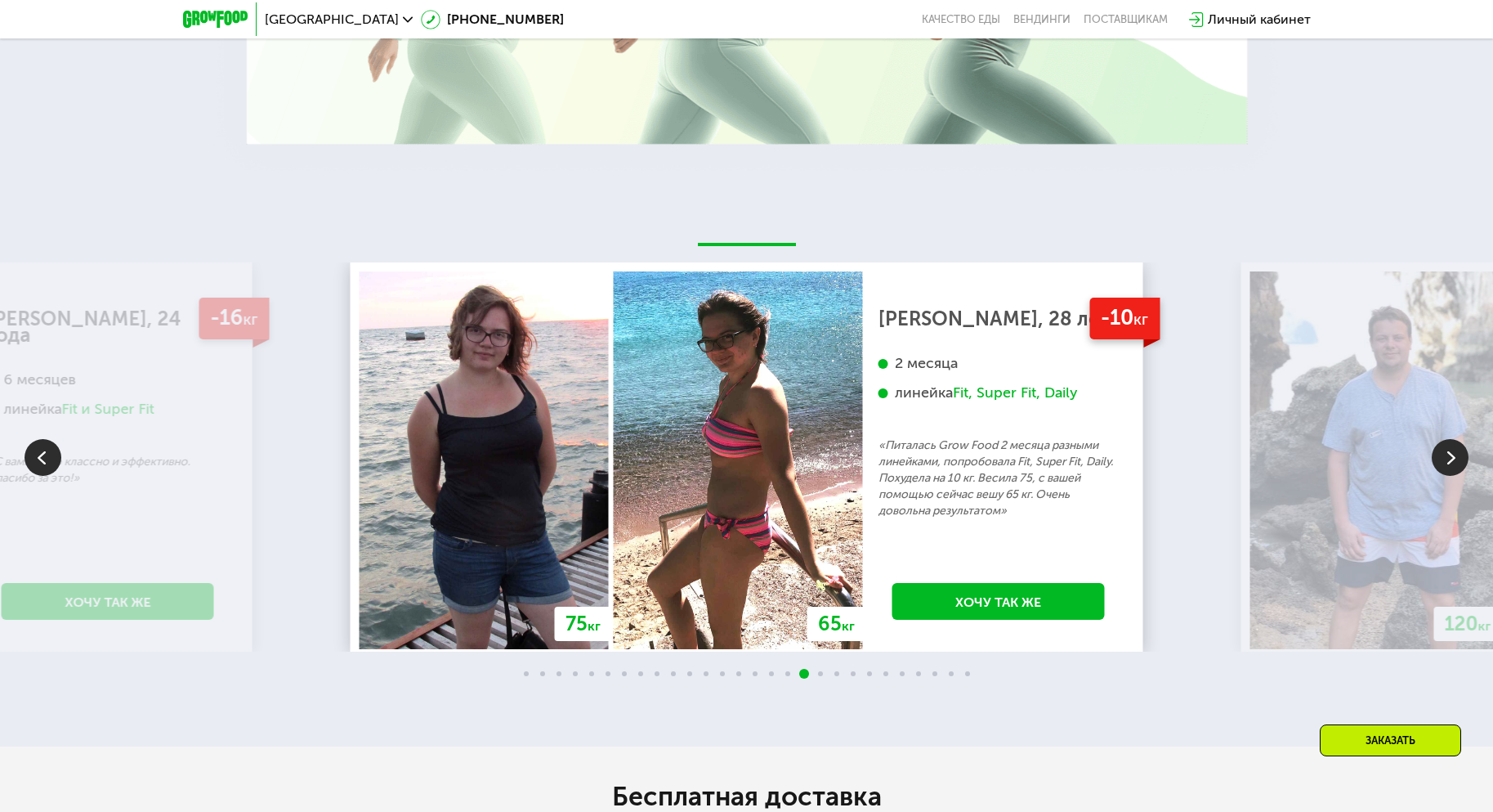
click at [1450, 459] on img at bounding box center [1450, 457] width 37 height 37
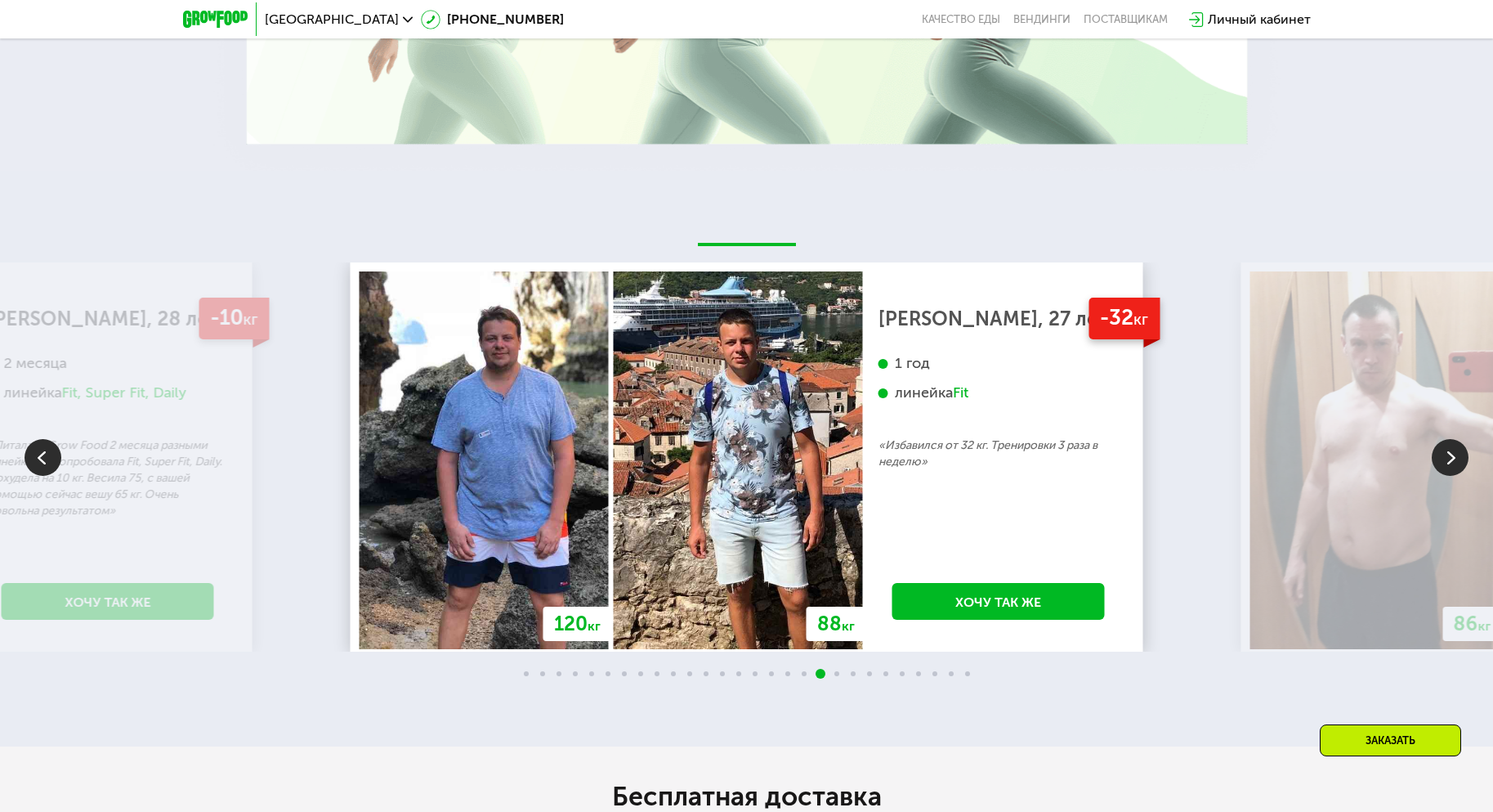
click at [1450, 459] on img at bounding box center [1450, 457] width 37 height 37
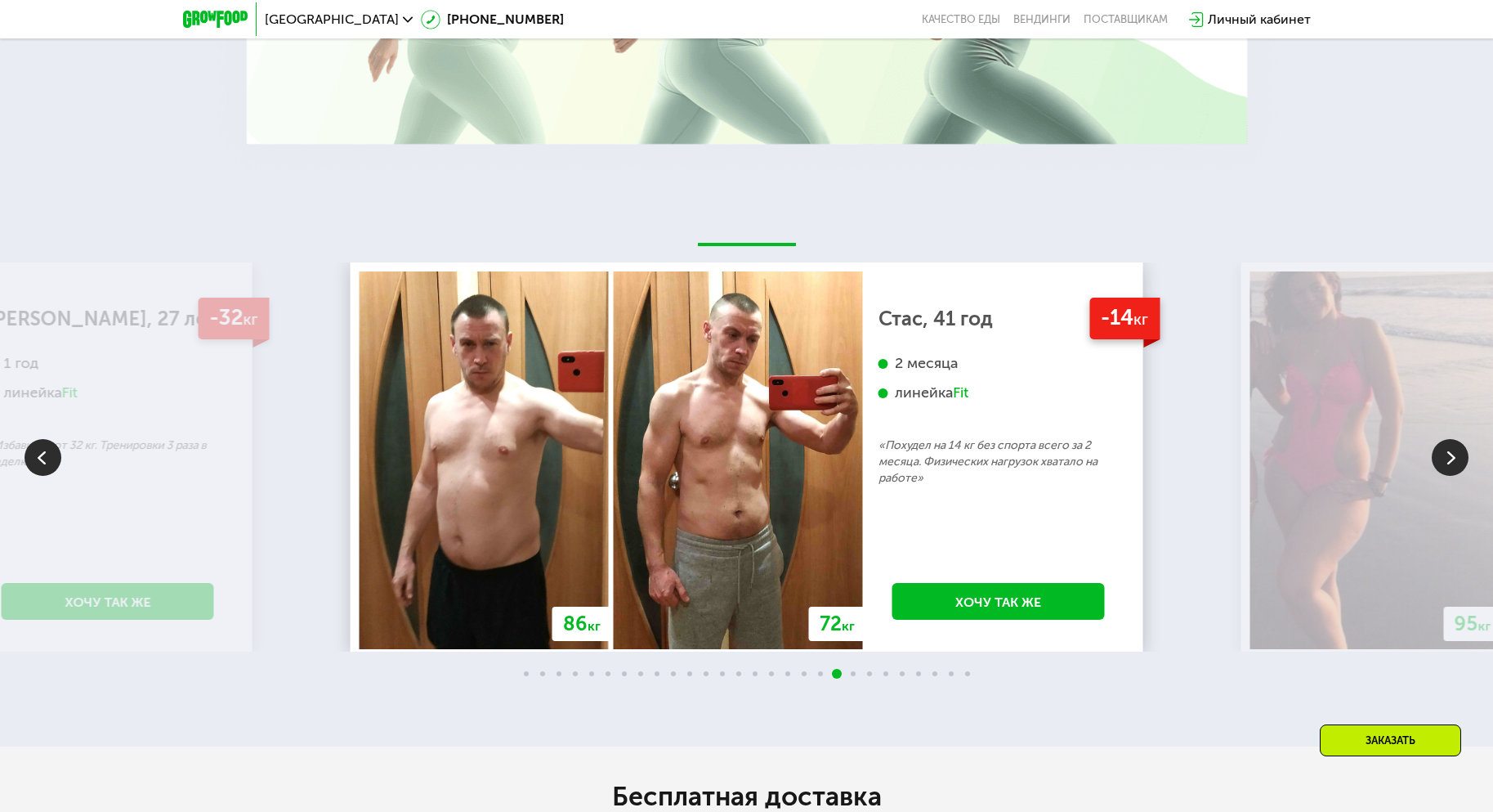
click at [1452, 454] on img at bounding box center [1450, 457] width 37 height 37
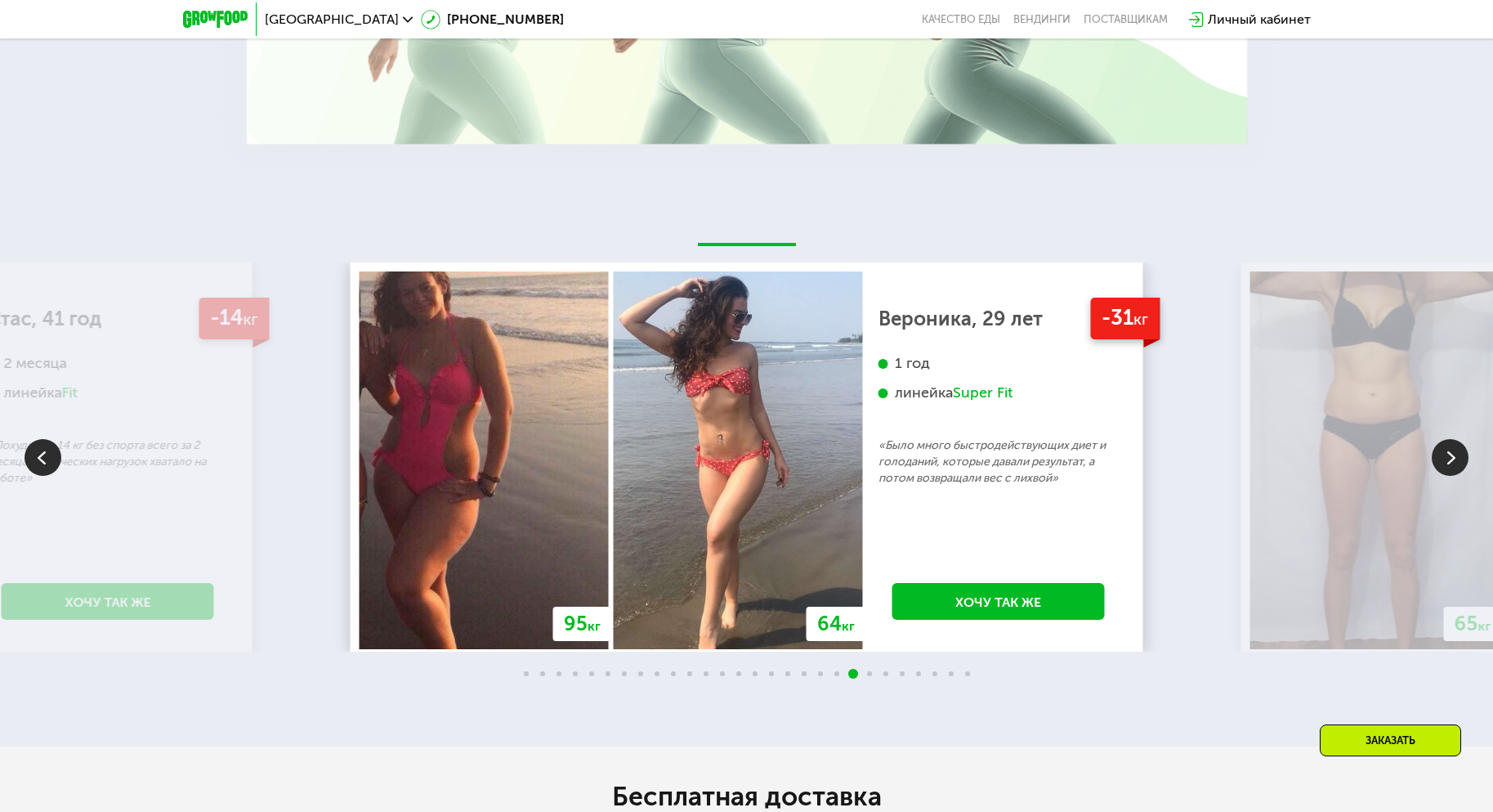
click at [1452, 454] on img at bounding box center [1450, 457] width 37 height 37
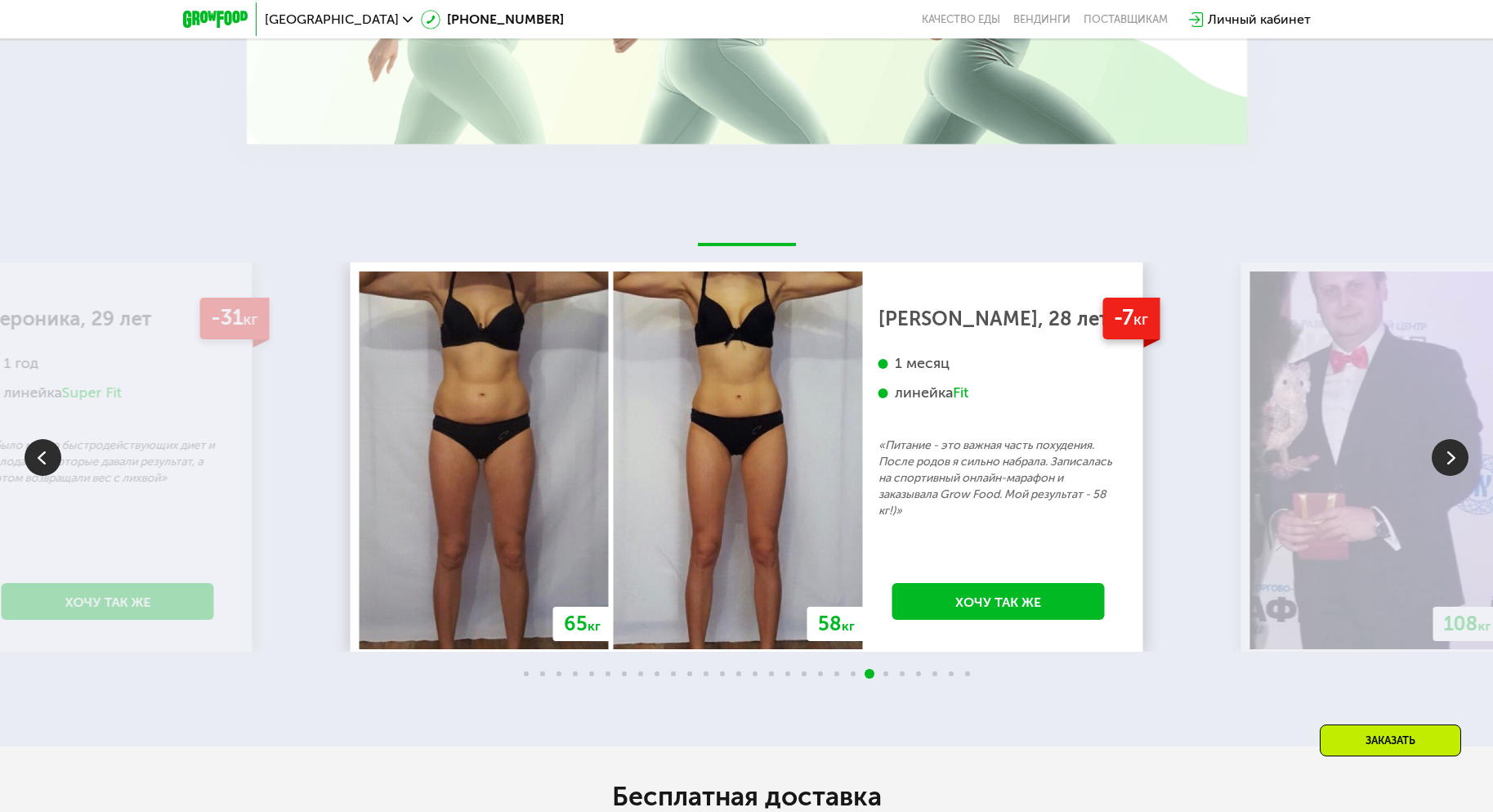
click at [1452, 454] on img at bounding box center [1450, 457] width 37 height 37
